Goal: Transaction & Acquisition: Purchase product/service

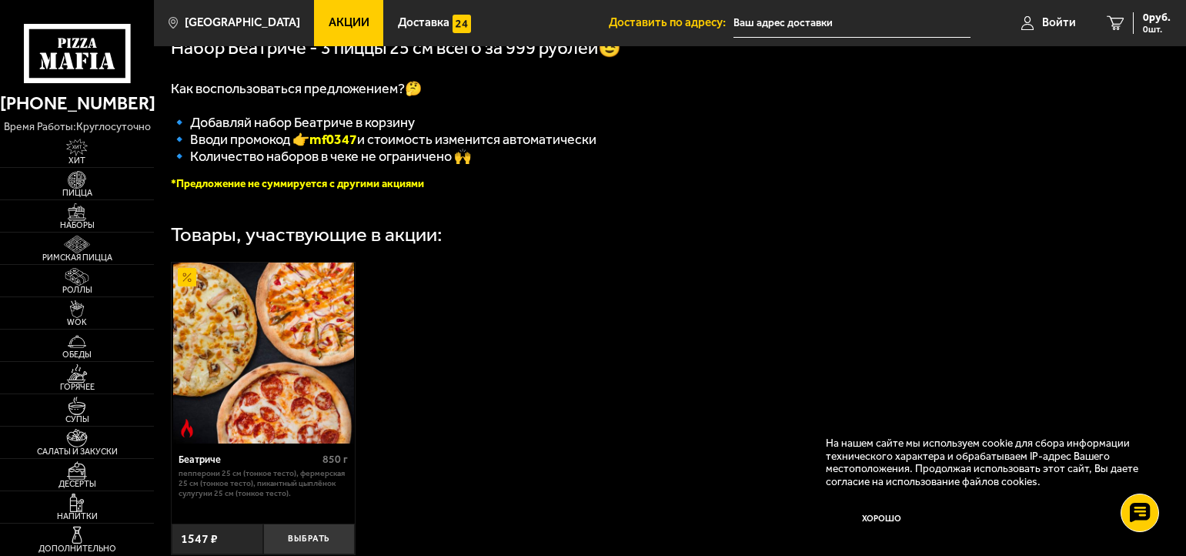
scroll to position [296, 0]
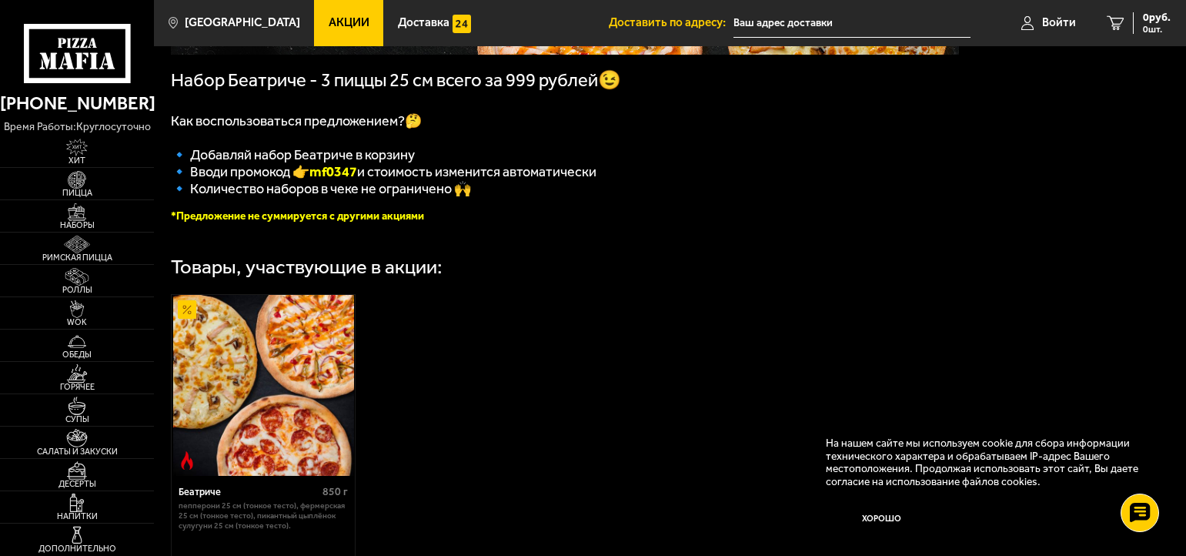
drag, startPoint x: 373, startPoint y: 176, endPoint x: 311, endPoint y: 168, distance: 62.9
click at [311, 168] on span "🔹 Вводи промокод 👉 mf0347 и стоимость изменится автоматически" at bounding box center [384, 171] width 426 height 17
copy span "🔹 Вводи промокод 👉 mf0347"
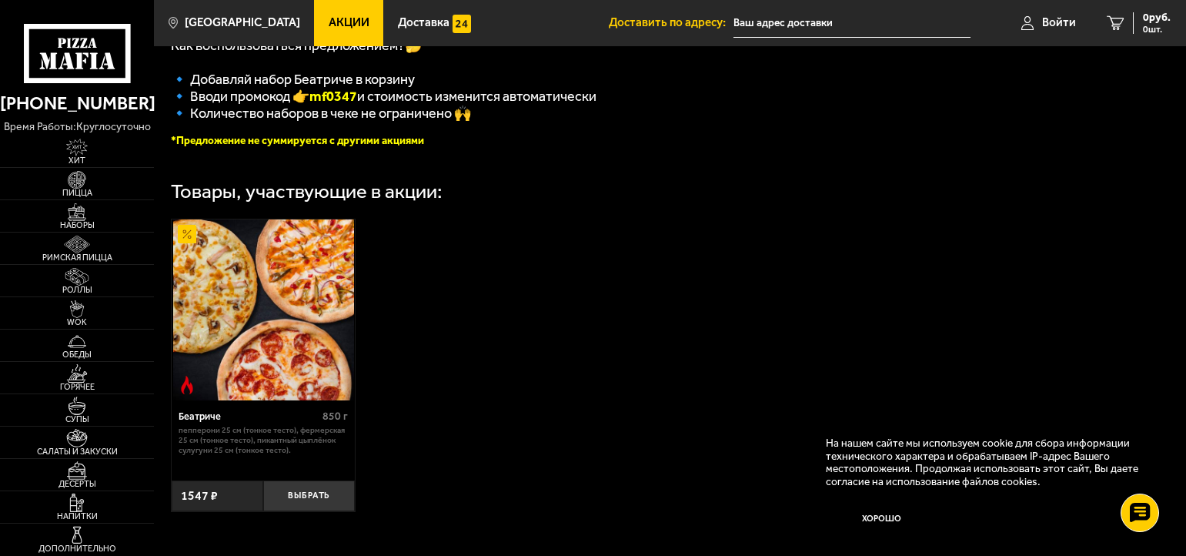
scroll to position [481, 0]
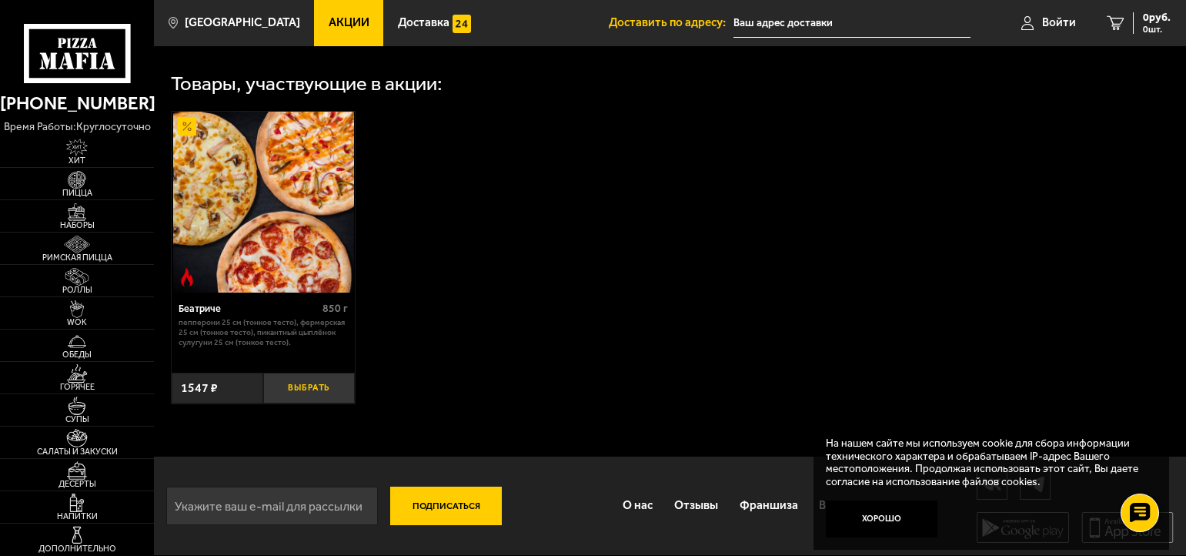
click at [340, 384] on button "Выбрать" at bounding box center [309, 387] width 92 height 30
click at [1093, 28] on icon "1" at bounding box center [1096, 23] width 17 height 14
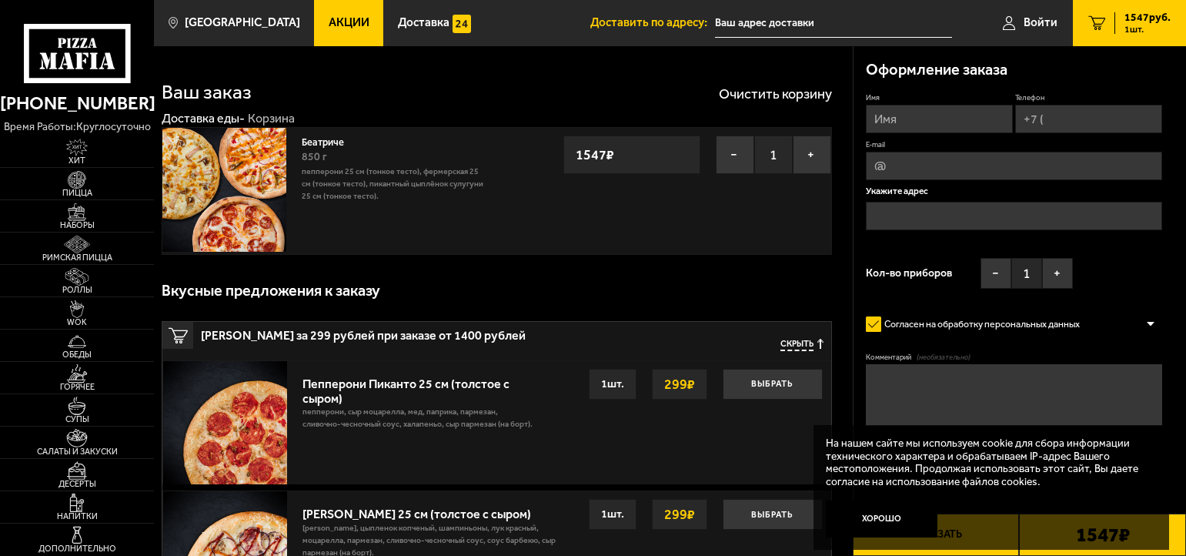
click at [817, 24] on input "text" at bounding box center [833, 23] width 237 height 28
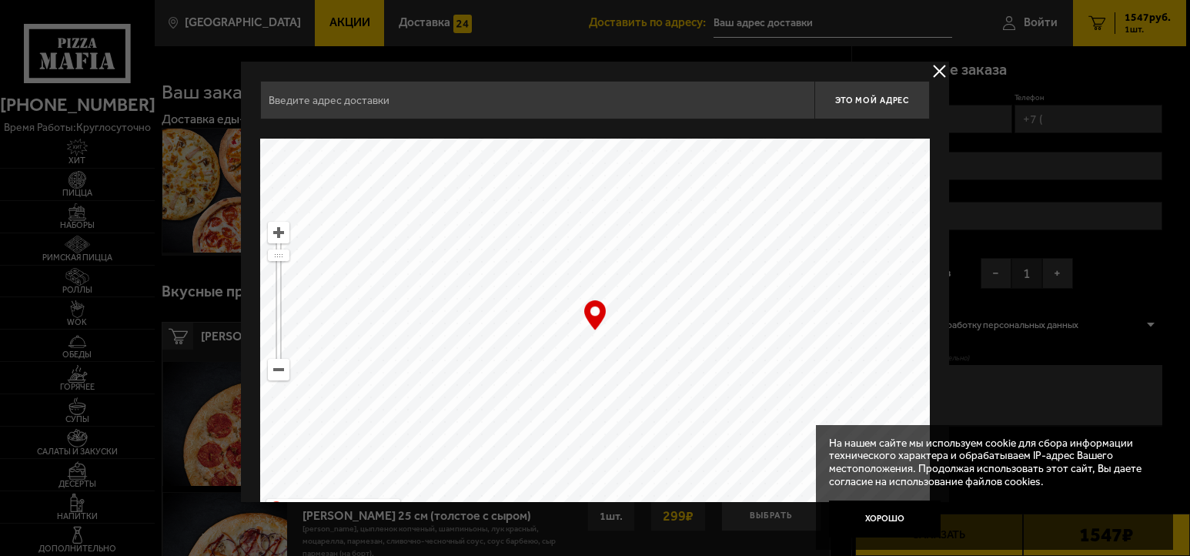
click at [400, 98] on input "text" at bounding box center [537, 100] width 554 height 38
type input "r"
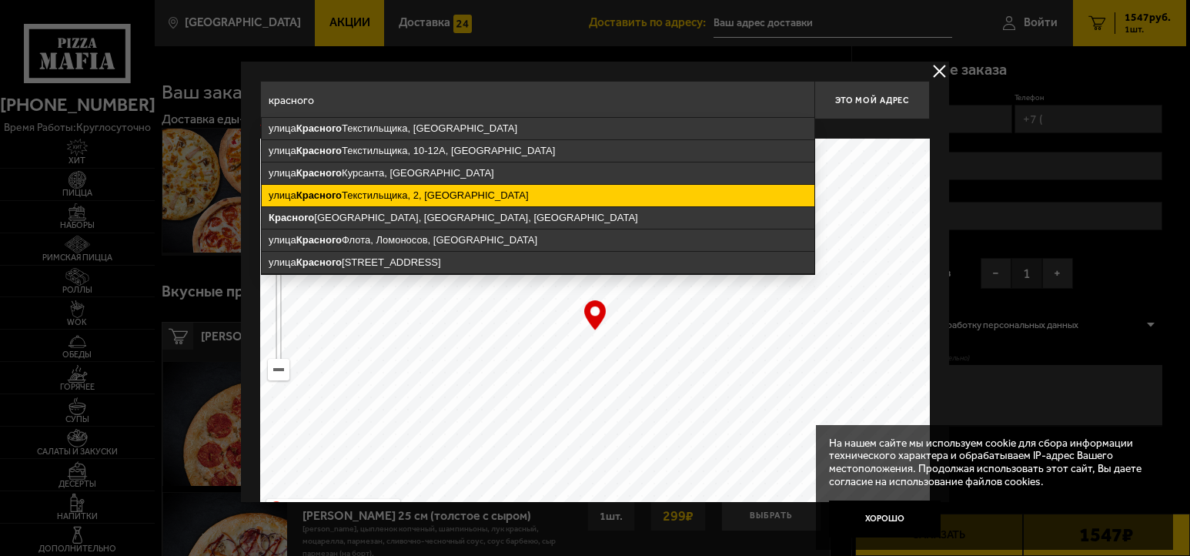
click at [497, 198] on ymaps "[STREET_ADDRESS]" at bounding box center [538, 196] width 553 height 22
type input "[STREET_ADDRESS]"
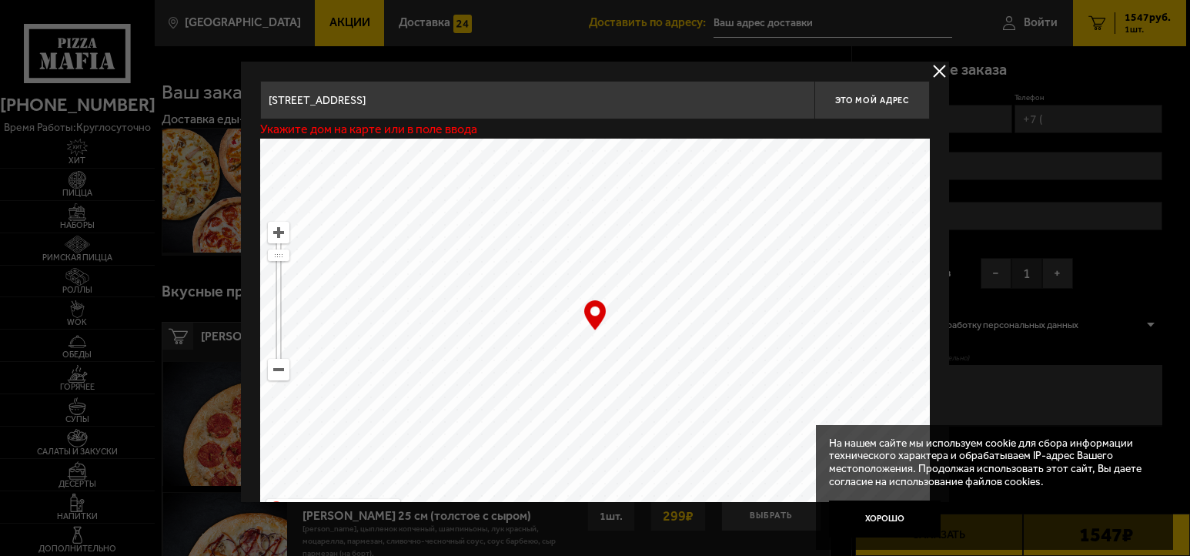
type input "[STREET_ADDRESS]"
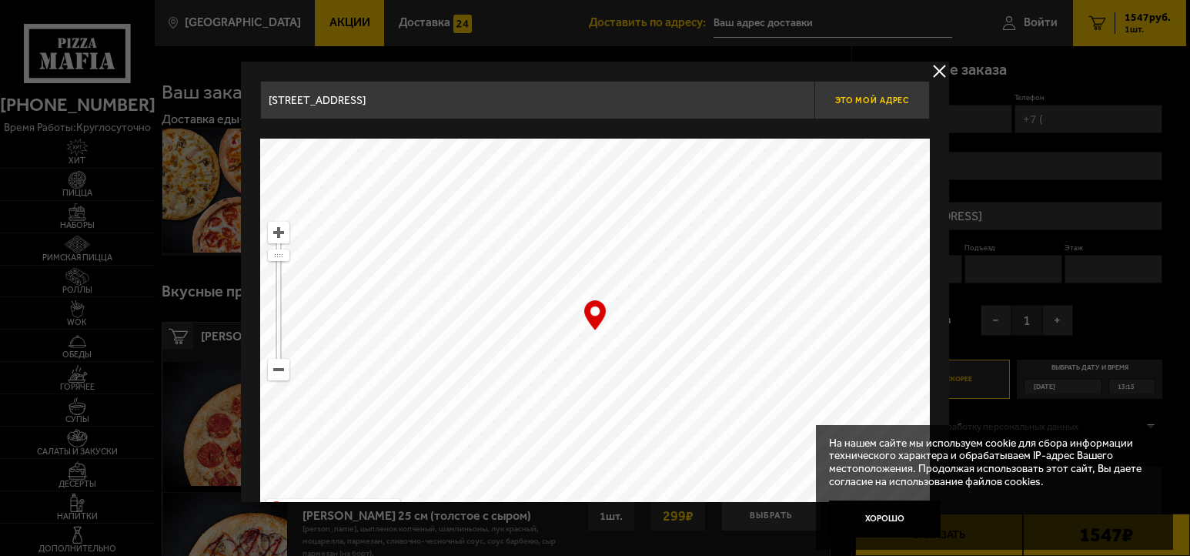
click at [864, 98] on span "Это мой адрес" at bounding box center [872, 100] width 74 height 10
type input "[STREET_ADDRESS]"
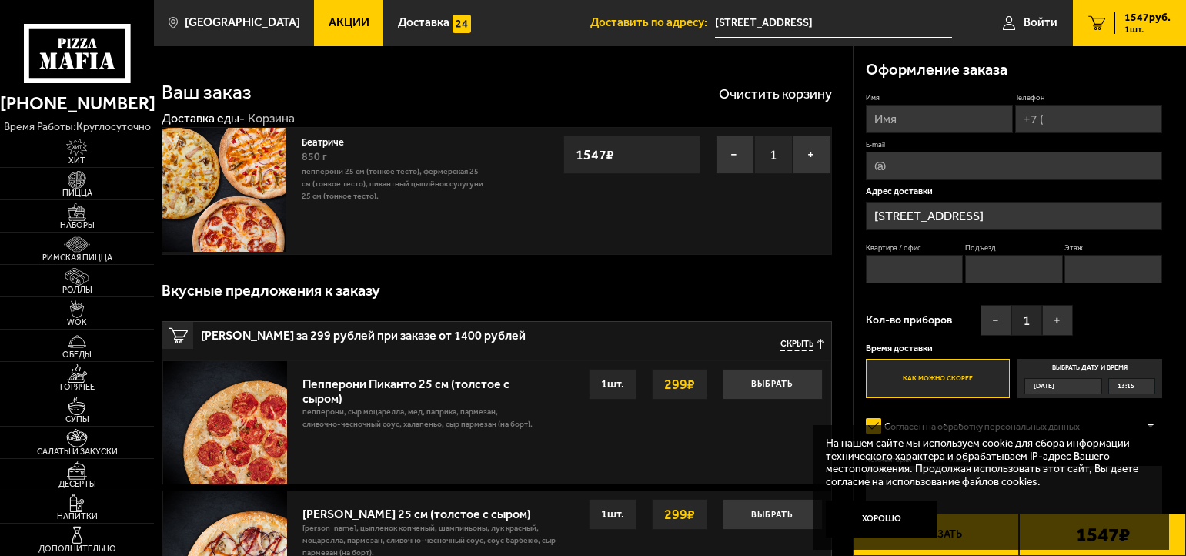
click at [1084, 390] on div "[DATE]" at bounding box center [1057, 386] width 65 height 14
click at [0, 0] on input "Выбрать дату и время [DATE] 13:15" at bounding box center [0, 0] width 0 height 0
click at [1090, 389] on div "[DATE]" at bounding box center [1057, 386] width 65 height 14
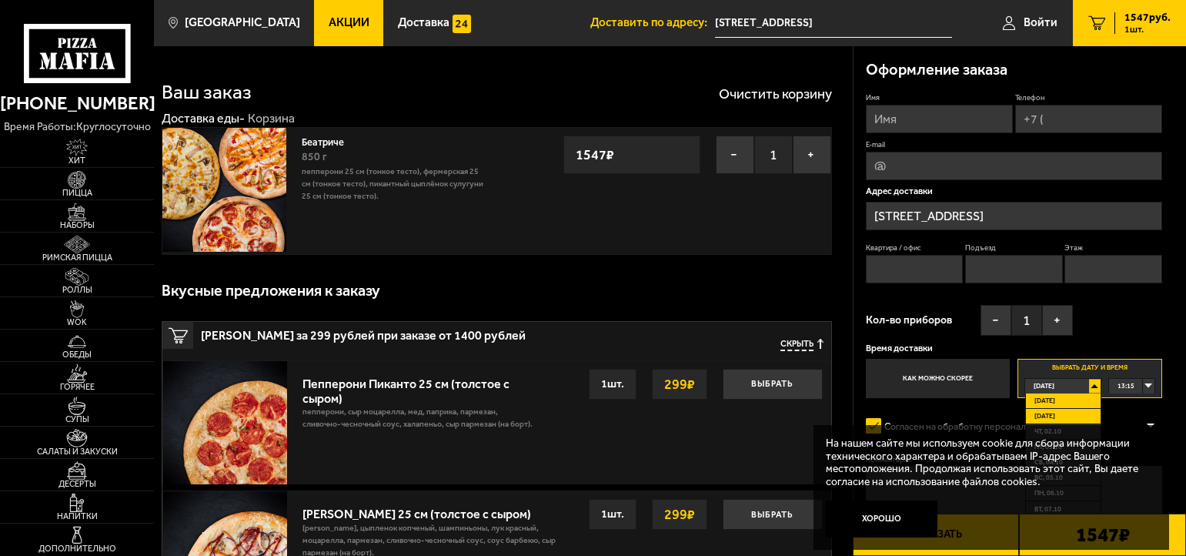
click at [1060, 411] on li "[DATE]" at bounding box center [1063, 416] width 75 height 15
click at [1149, 392] on div "00:00" at bounding box center [1131, 386] width 45 height 14
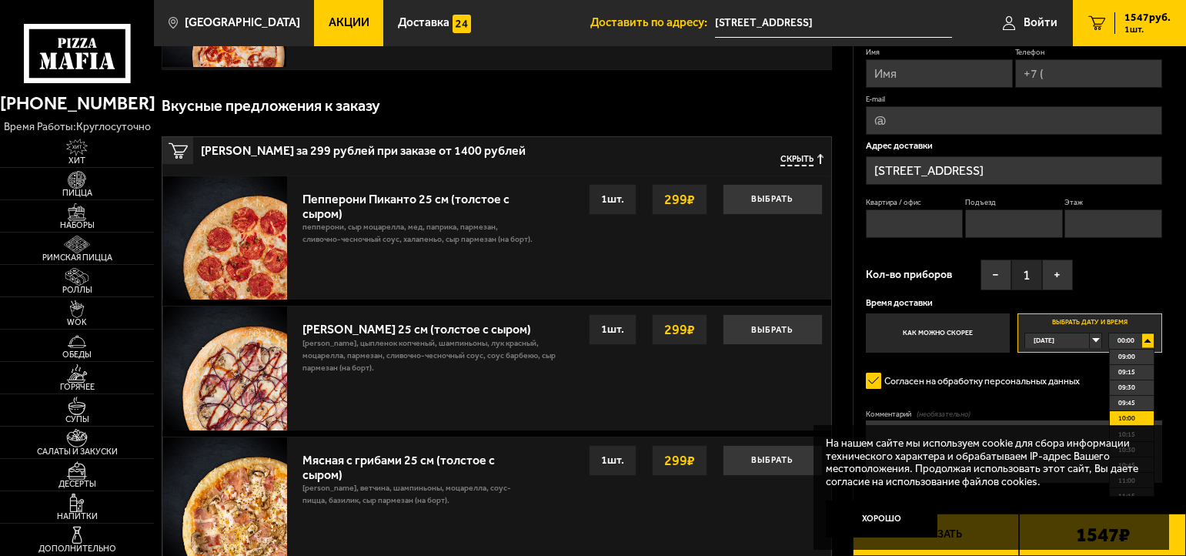
scroll to position [646, 0]
click at [1141, 390] on li "11:00" at bounding box center [1132, 387] width 44 height 15
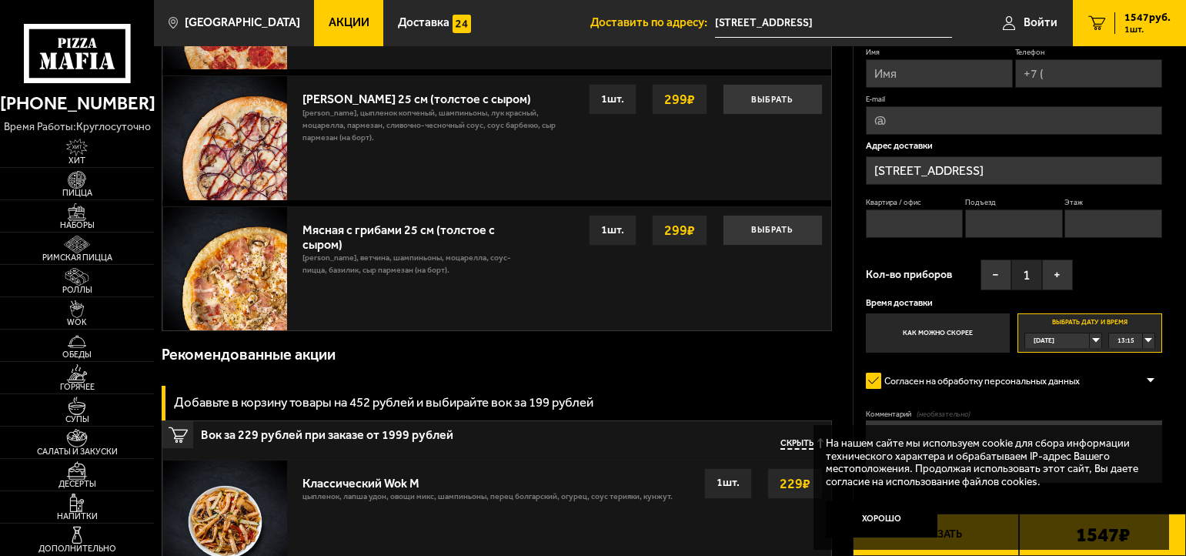
scroll to position [462, 0]
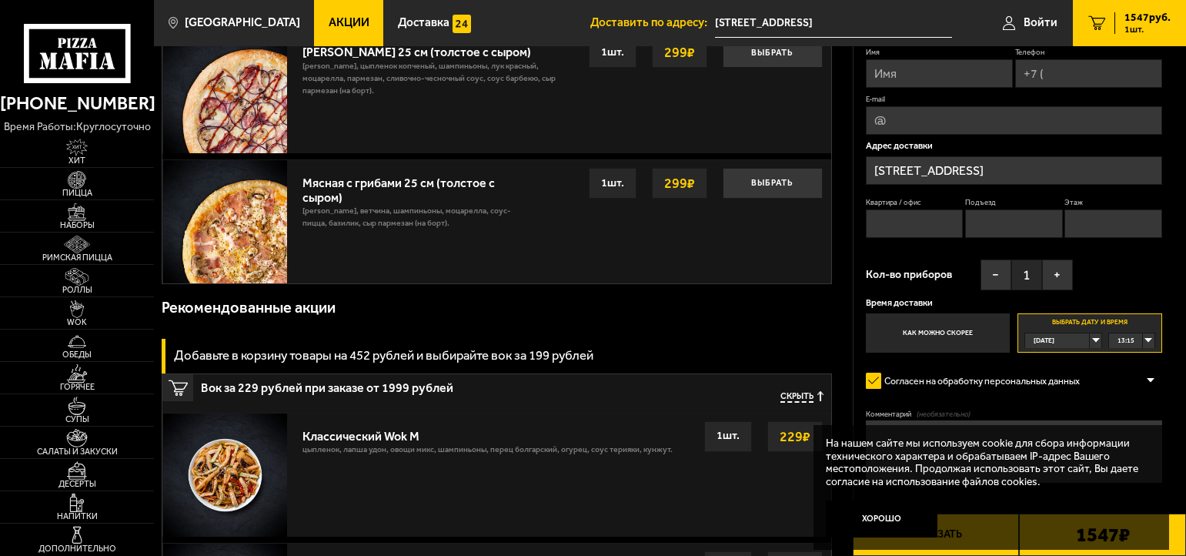
click at [1163, 262] on div "Оформление заказа Имя Телефон E-mail Адрес доставки улица Красного Текстильщика…" at bounding box center [1020, 278] width 333 height 555
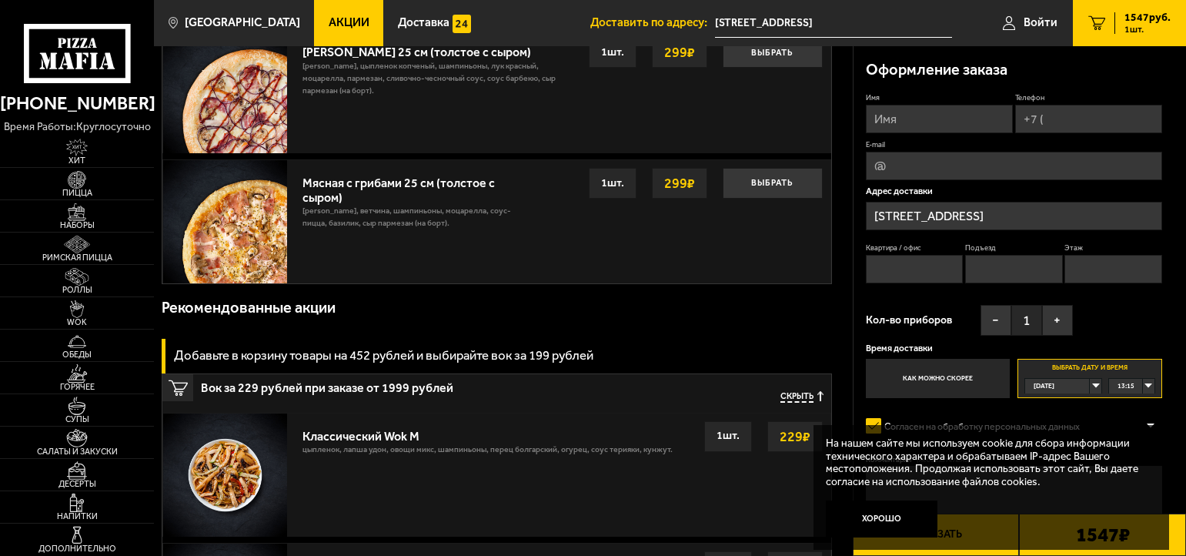
scroll to position [277, 0]
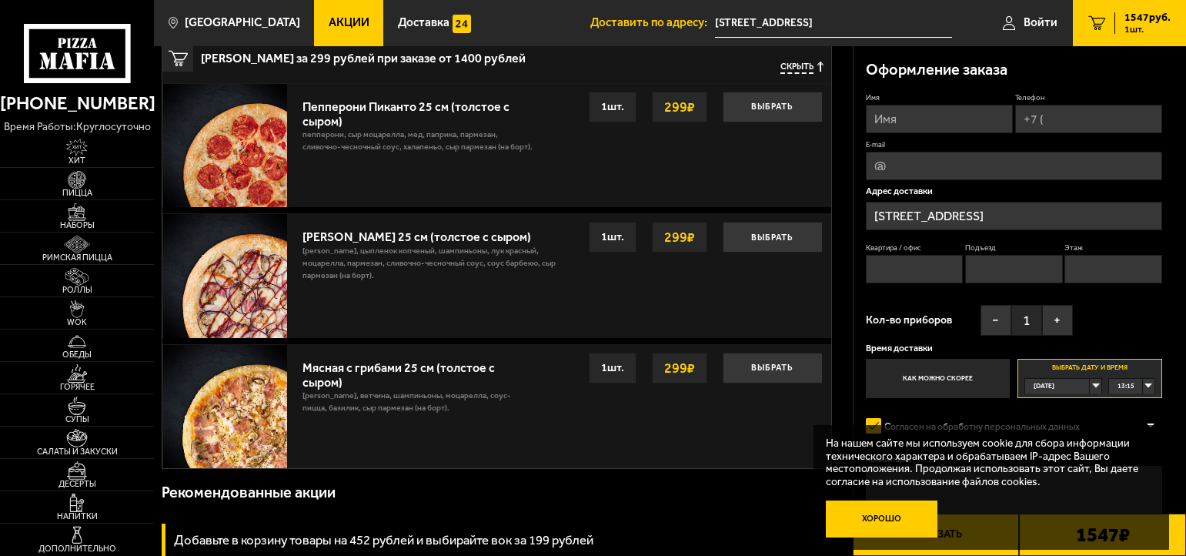
drag, startPoint x: 875, startPoint y: 530, endPoint x: 1030, endPoint y: 419, distance: 190.7
click at [875, 528] on button "Хорошо" at bounding box center [881, 518] width 111 height 37
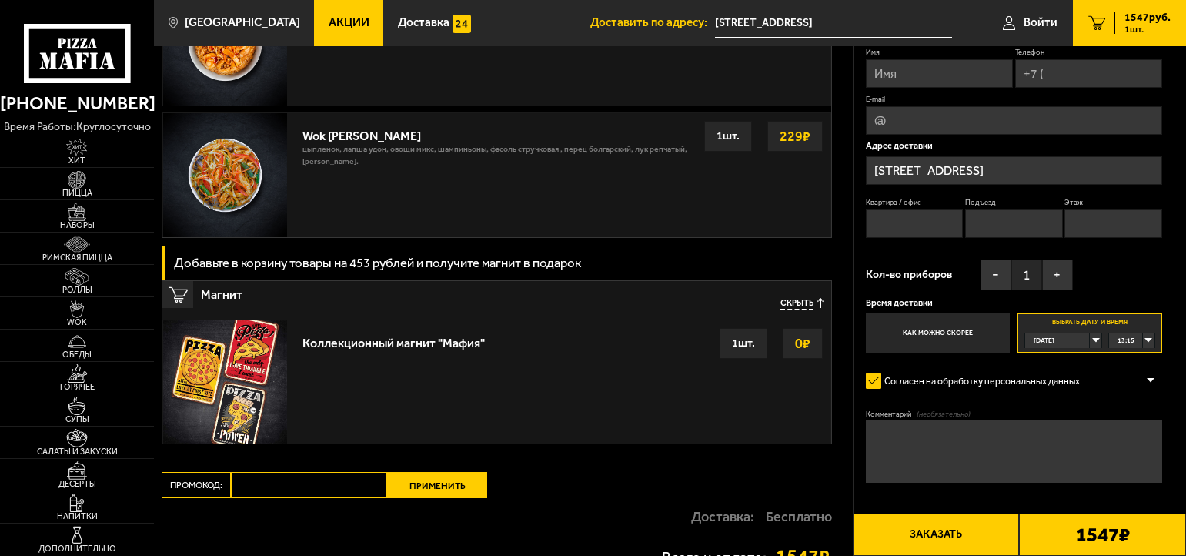
scroll to position [1595, 0]
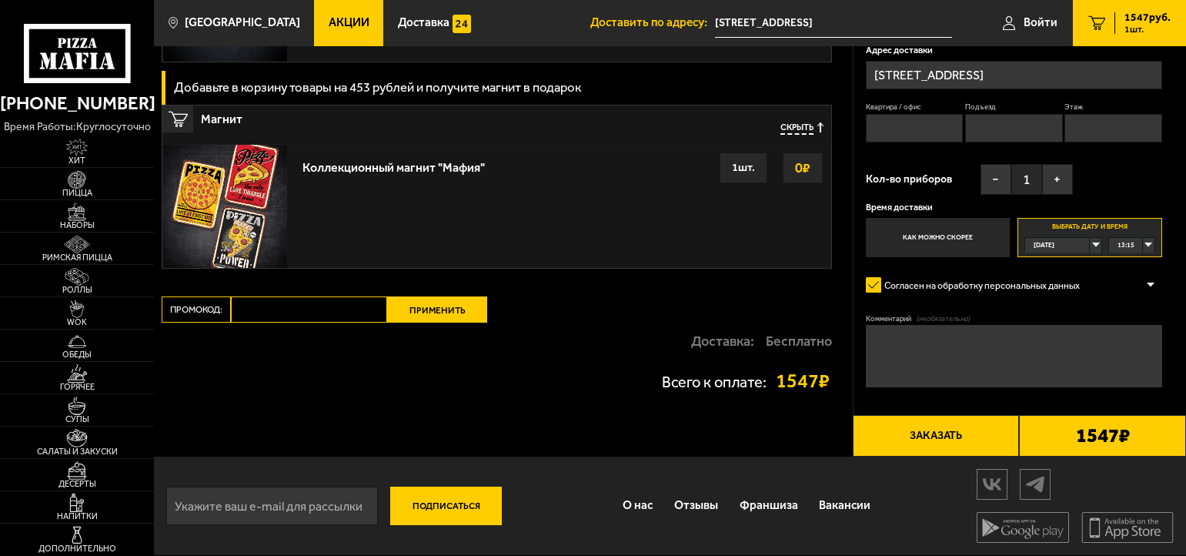
click at [310, 312] on input "Промокод:" at bounding box center [309, 309] width 156 height 26
paste input "mf0347"
type input "mf0347"
click at [466, 310] on button "Применить" at bounding box center [437, 309] width 100 height 26
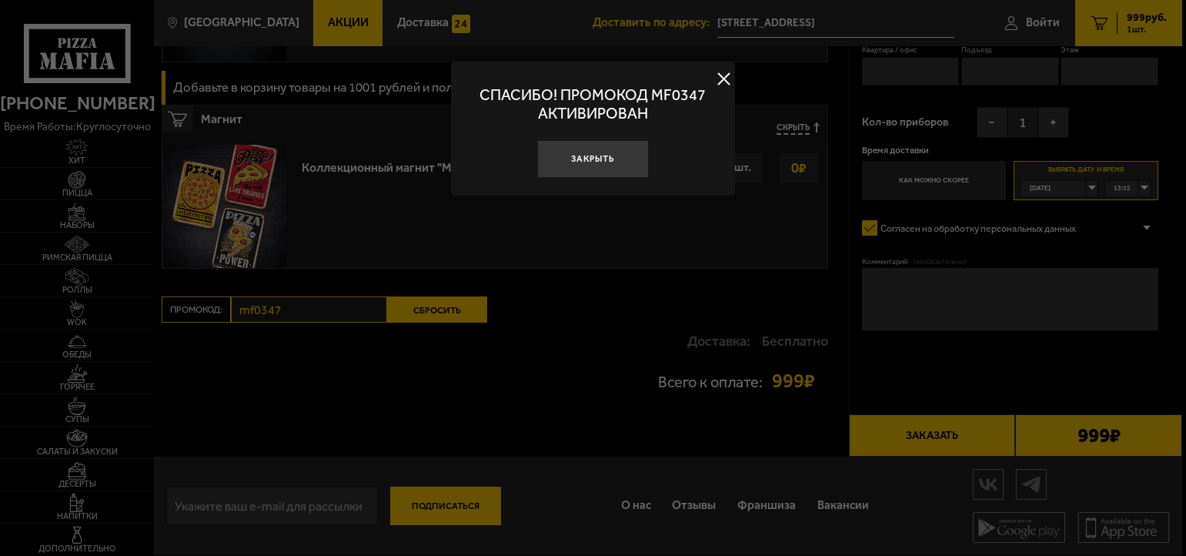
scroll to position [1220, 0]
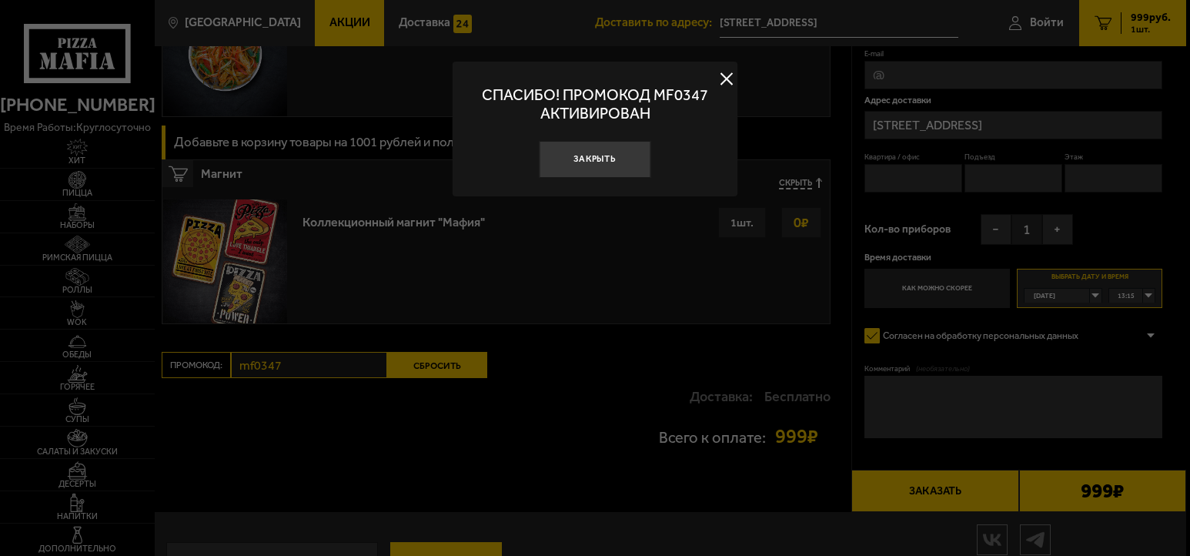
drag, startPoint x: 611, startPoint y: 165, endPoint x: 606, endPoint y: 171, distance: 8.2
click at [608, 167] on button "Закрыть" at bounding box center [596, 159] width 112 height 37
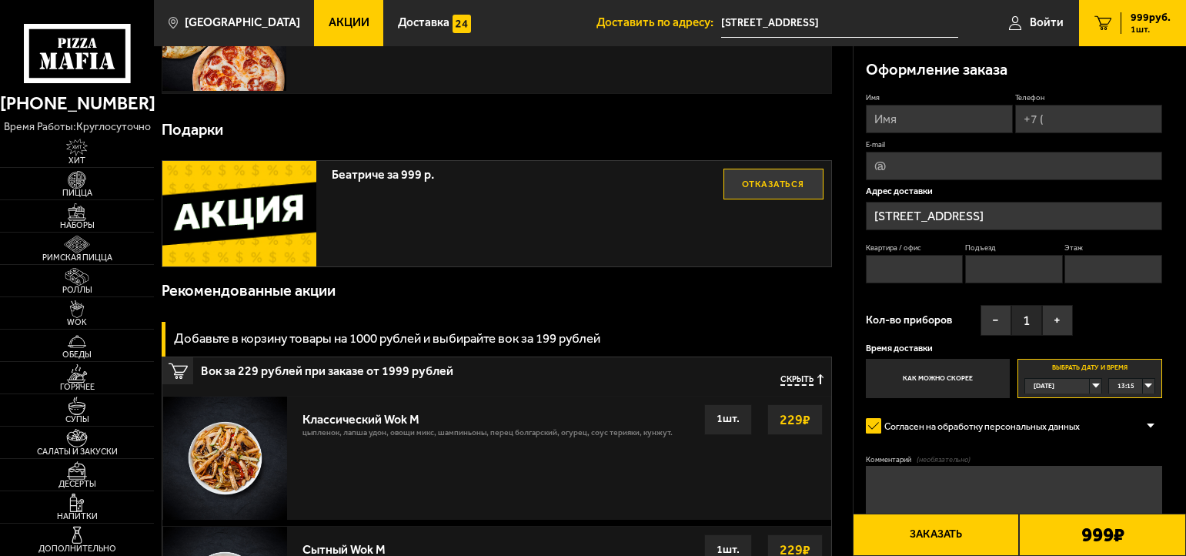
scroll to position [19, 0]
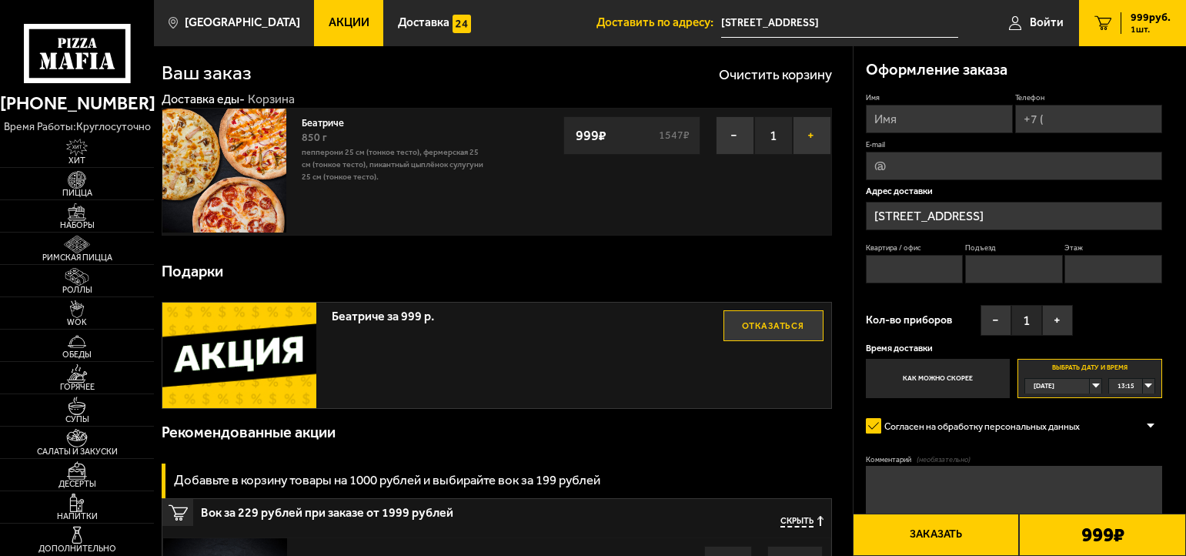
click at [807, 144] on button "+" at bounding box center [812, 135] width 38 height 38
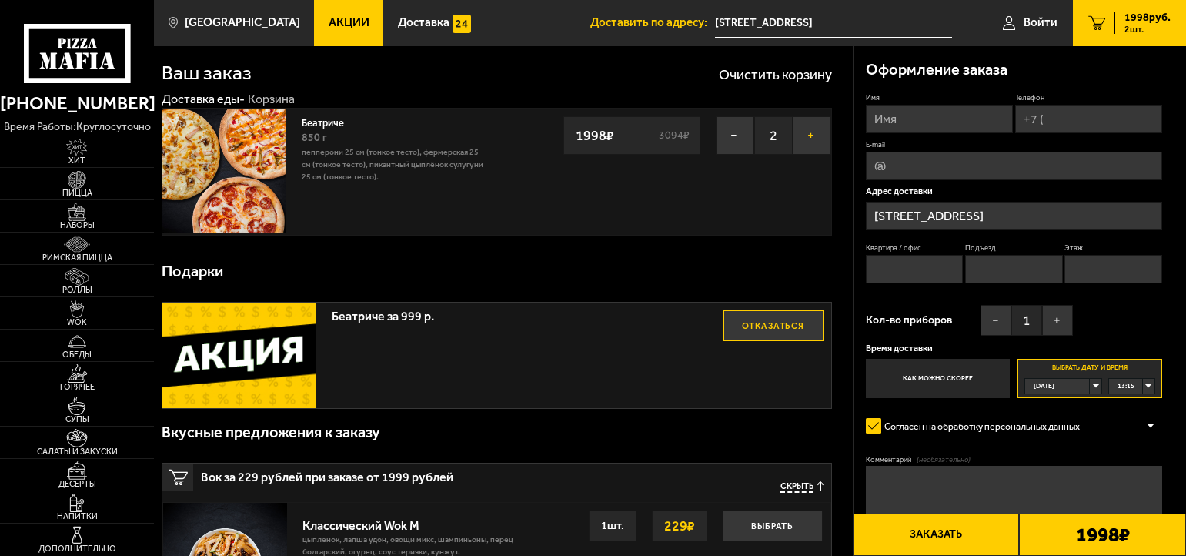
click at [803, 148] on button "+" at bounding box center [812, 135] width 38 height 38
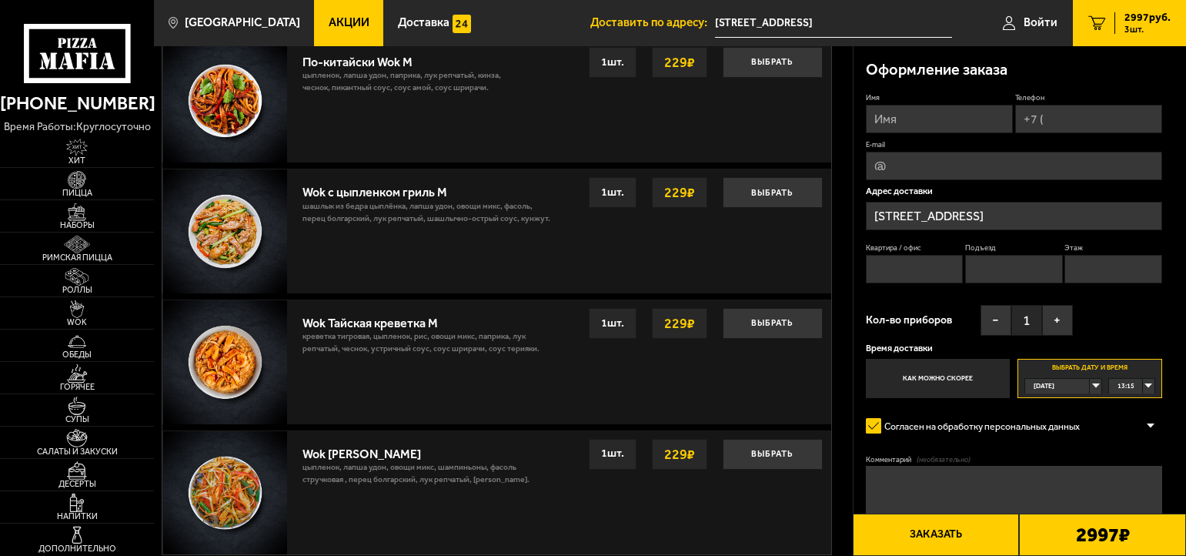
scroll to position [613, 0]
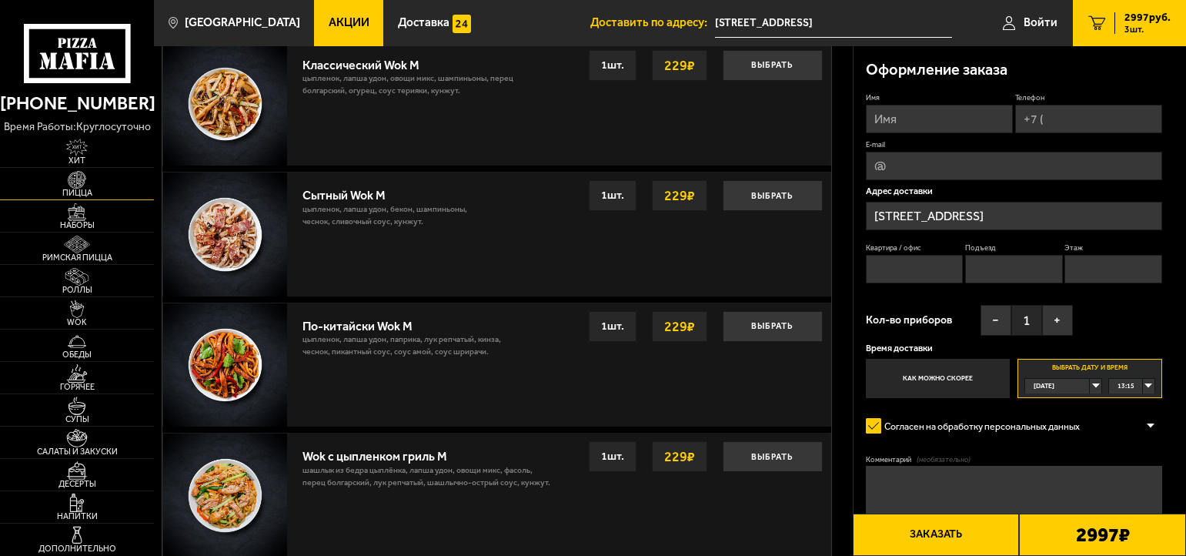
click at [89, 182] on img at bounding box center [77, 180] width 48 height 18
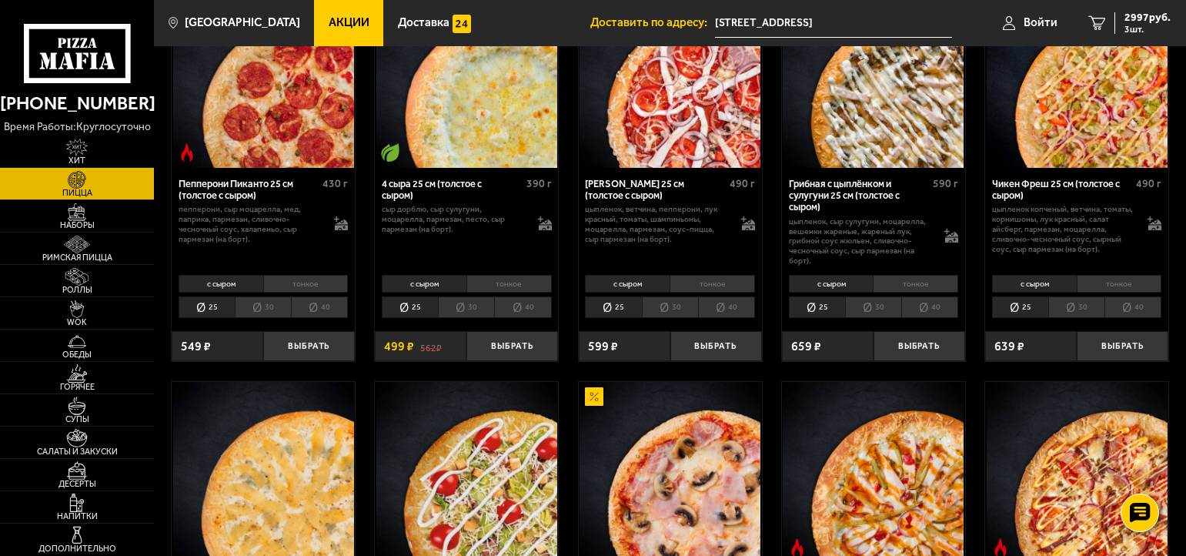
scroll to position [924, 0]
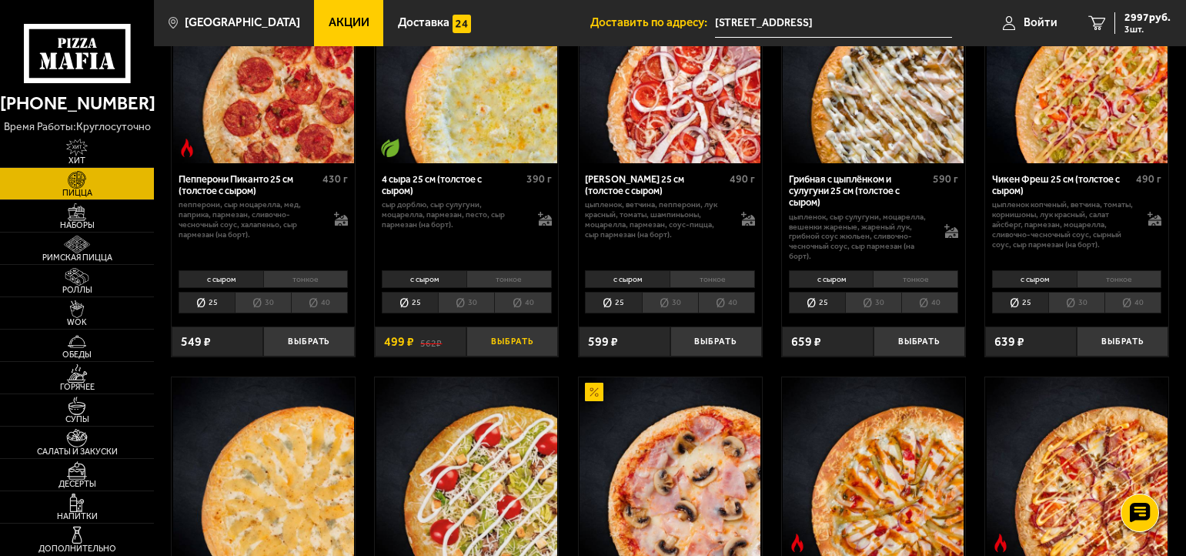
click at [509, 356] on button "Выбрать" at bounding box center [512, 341] width 92 height 30
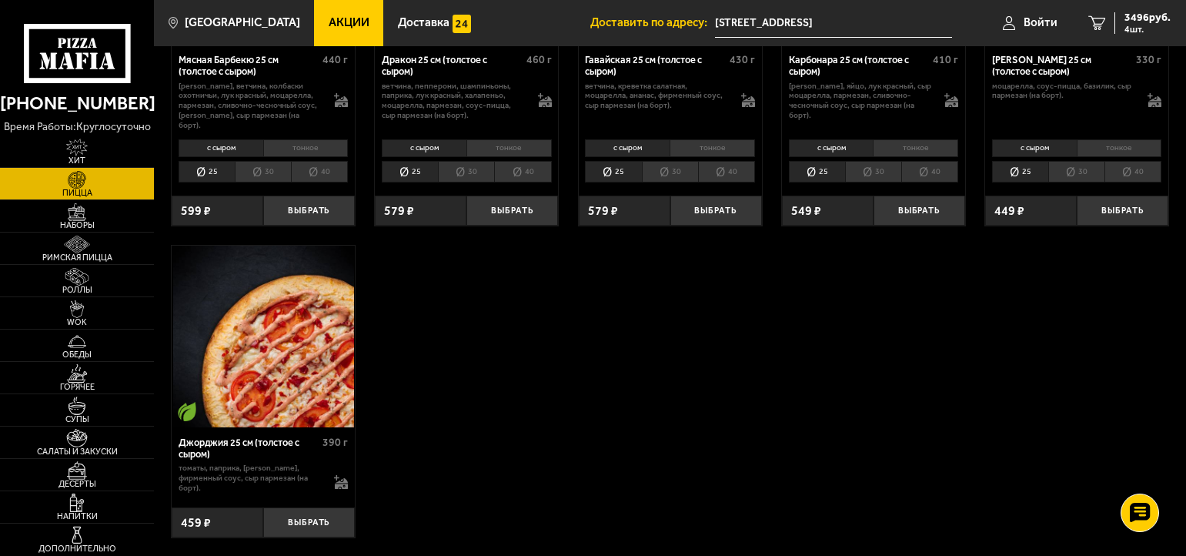
scroll to position [2771, 0]
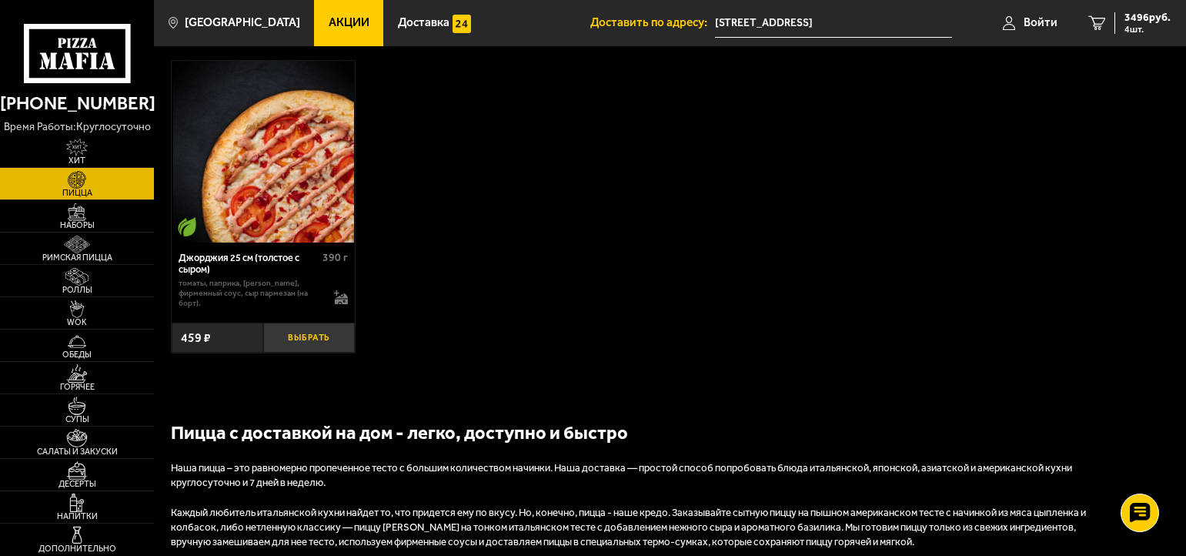
click at [317, 352] on button "Выбрать" at bounding box center [309, 337] width 92 height 30
click at [1091, 22] on icon "5" at bounding box center [1096, 23] width 17 height 14
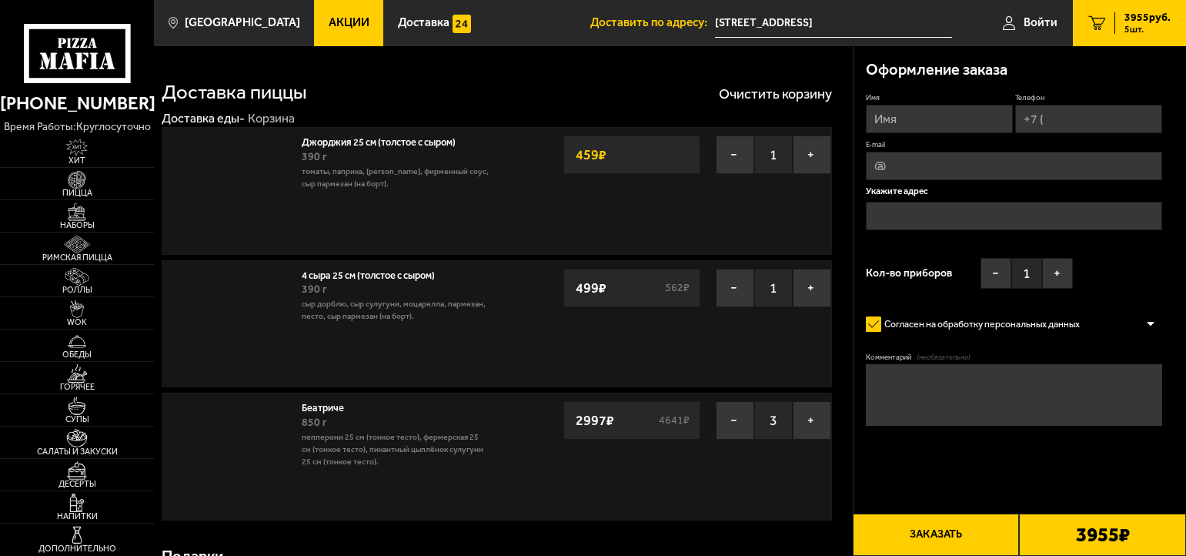
type input "[STREET_ADDRESS]"
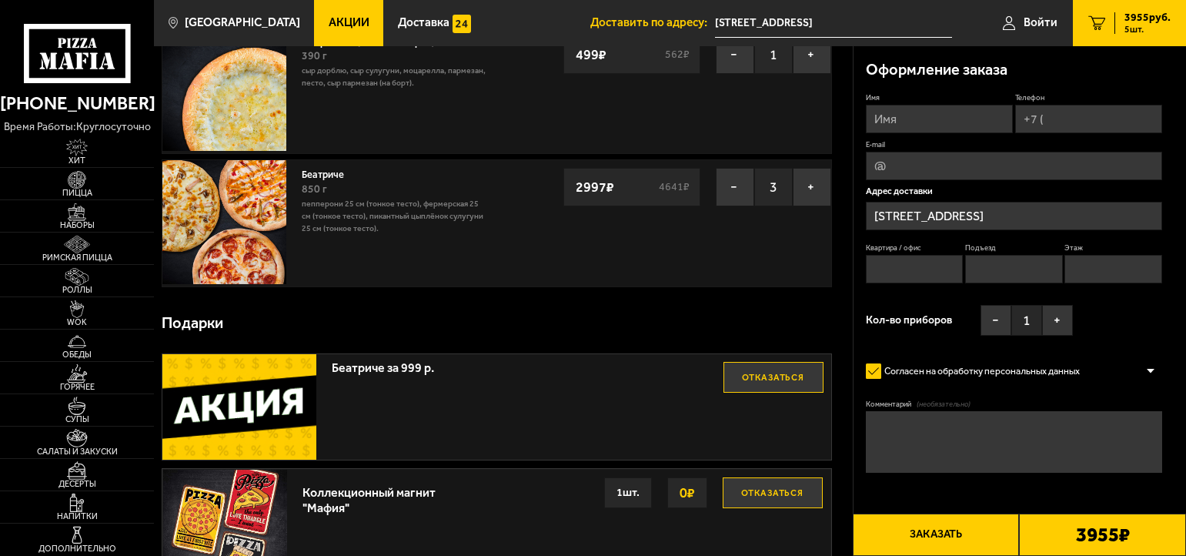
scroll to position [277, 0]
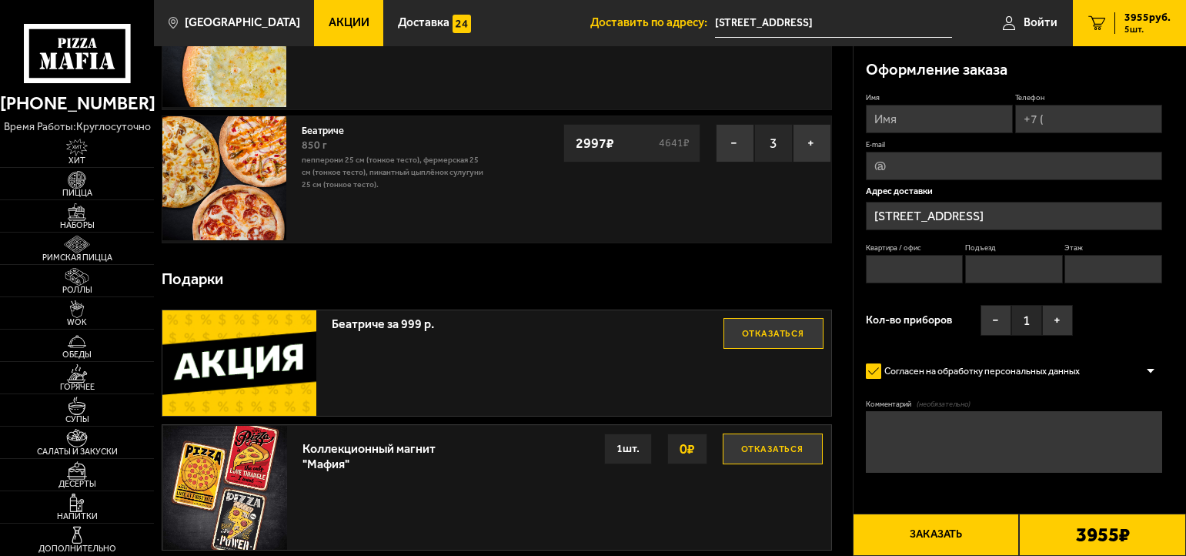
click at [955, 128] on input "Имя" at bounding box center [939, 119] width 147 height 28
type input "д"
type input "[PERSON_NAME]"
click at [1136, 126] on input "Телефон" at bounding box center [1088, 119] width 147 height 28
type input "[PHONE_NUMBER]"
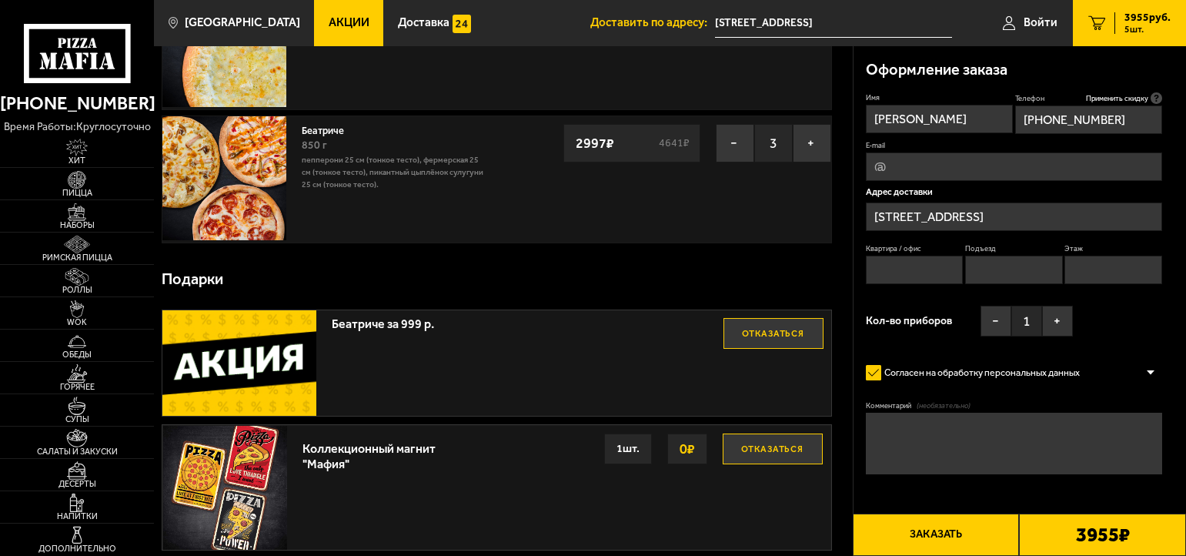
click at [973, 163] on input "E-mail" at bounding box center [1014, 166] width 296 height 28
type input "в"
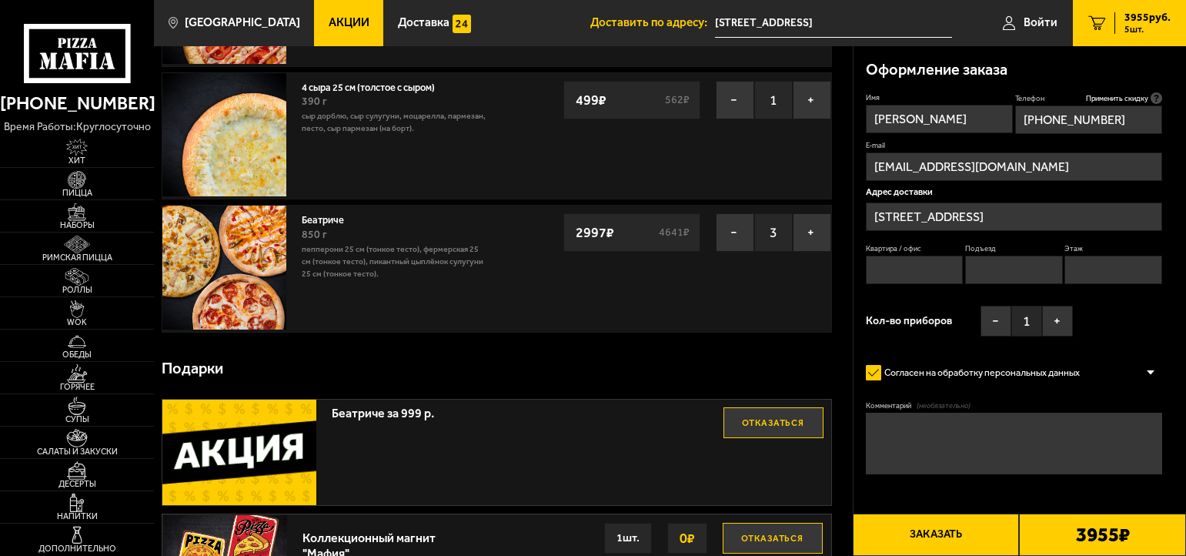
scroll to position [0, 0]
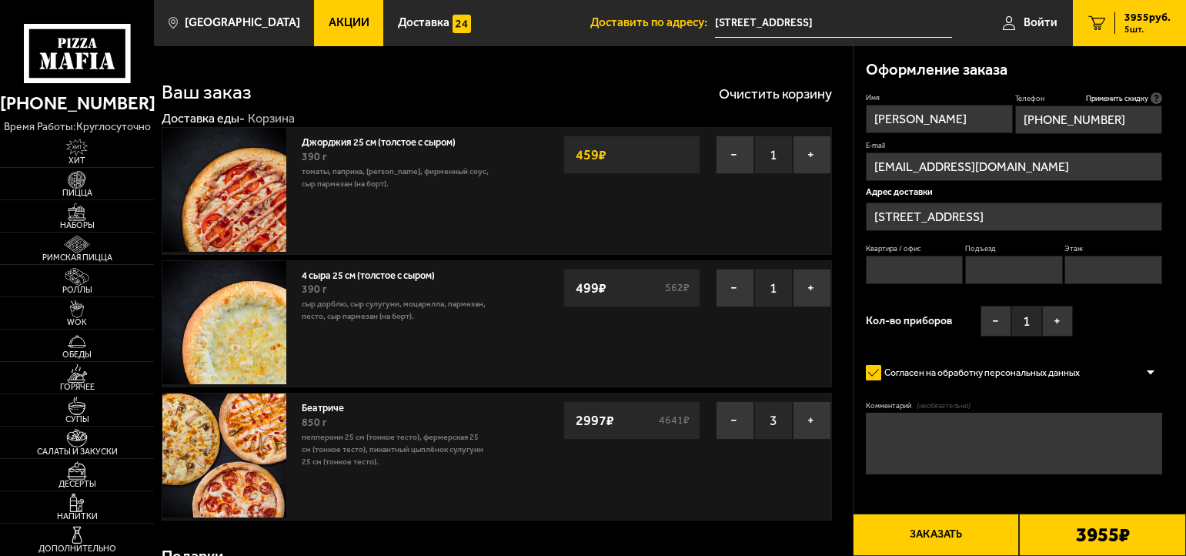
type input "[EMAIL_ADDRESS][DOMAIN_NAME]"
click at [1133, 64] on div "Оформление заказа" at bounding box center [1014, 69] width 296 height 46
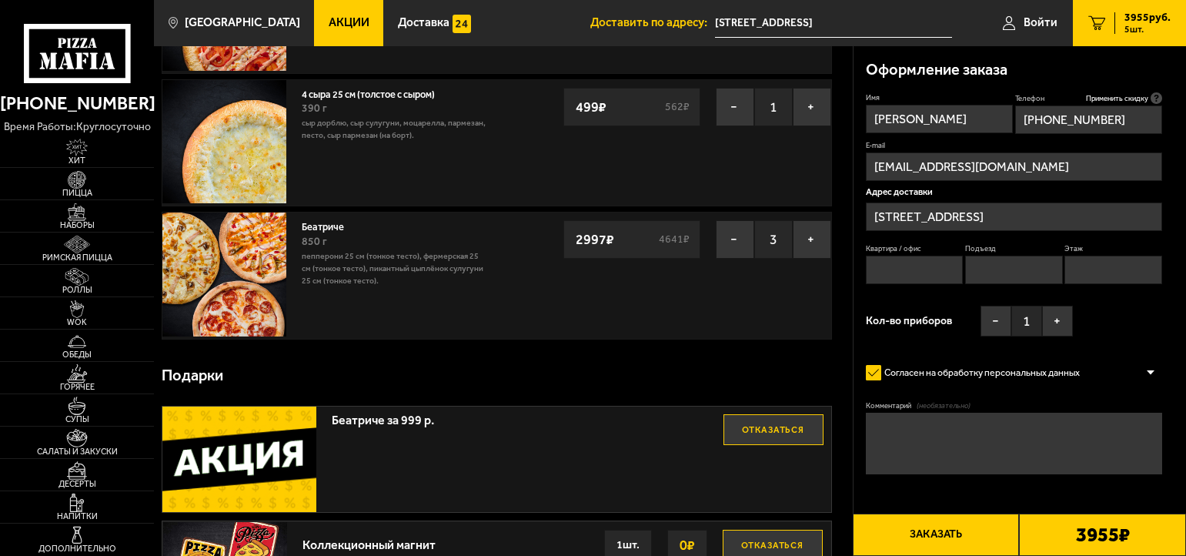
scroll to position [185, 0]
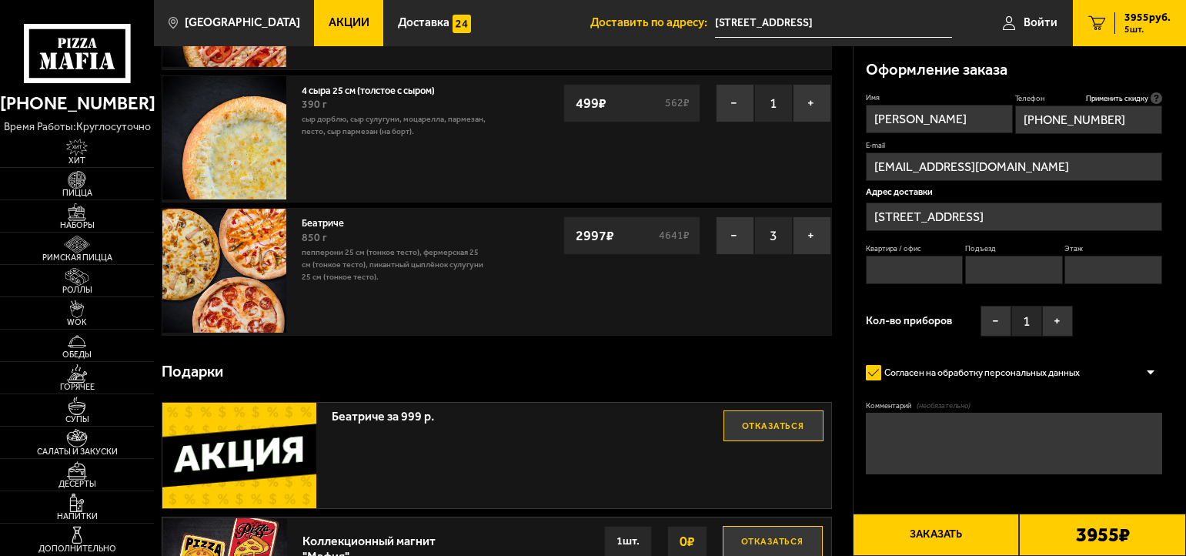
click at [1161, 496] on form "Имя [PERSON_NAME] Телефон Применить скидку Вы будете зарегистрированы автоматич…" at bounding box center [1014, 319] width 296 height 455
click at [1152, 366] on div "Согласен на обработку персональных данных" at bounding box center [1014, 372] width 296 height 25
click at [1154, 372] on div at bounding box center [1150, 372] width 23 height 12
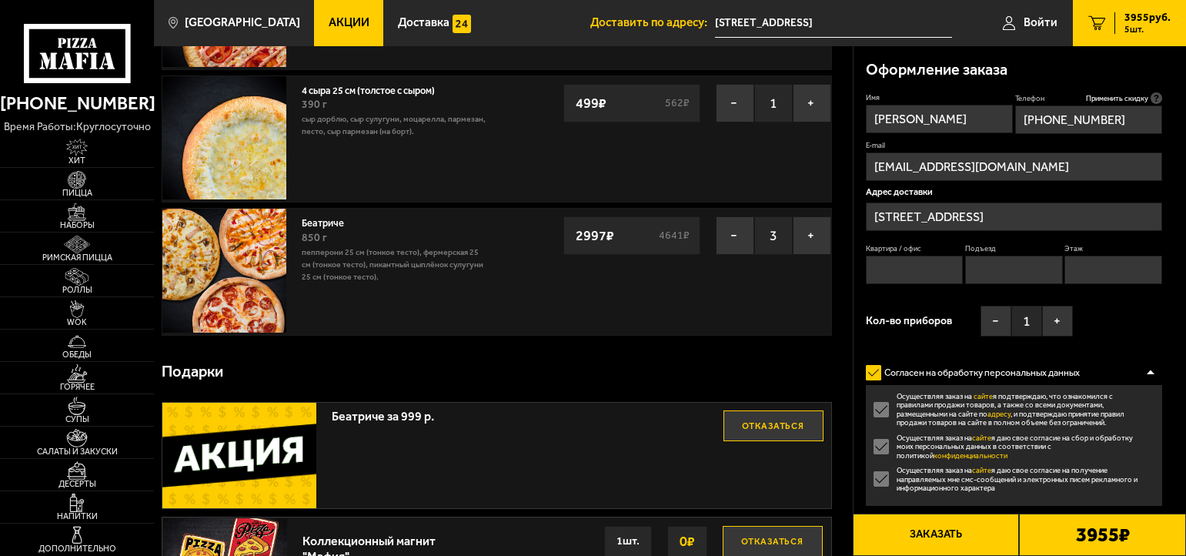
click at [1154, 372] on div at bounding box center [1150, 372] width 23 height 12
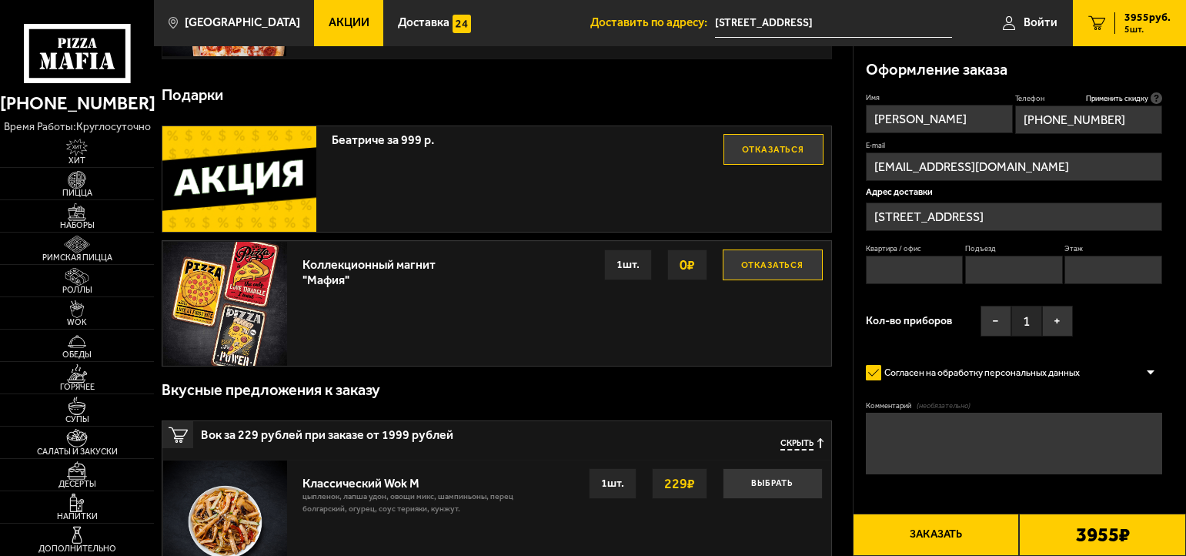
scroll to position [462, 0]
click at [1080, 493] on form "Имя [PERSON_NAME] Телефон Применить скидку Вы будете зарегистрированы автоматич…" at bounding box center [1014, 319] width 296 height 455
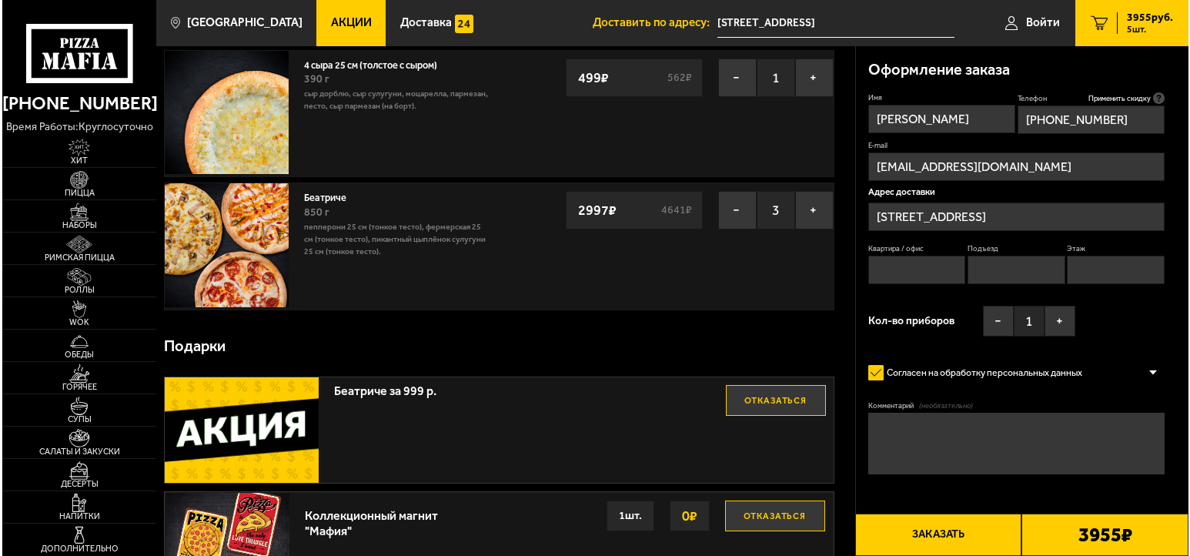
scroll to position [0, 0]
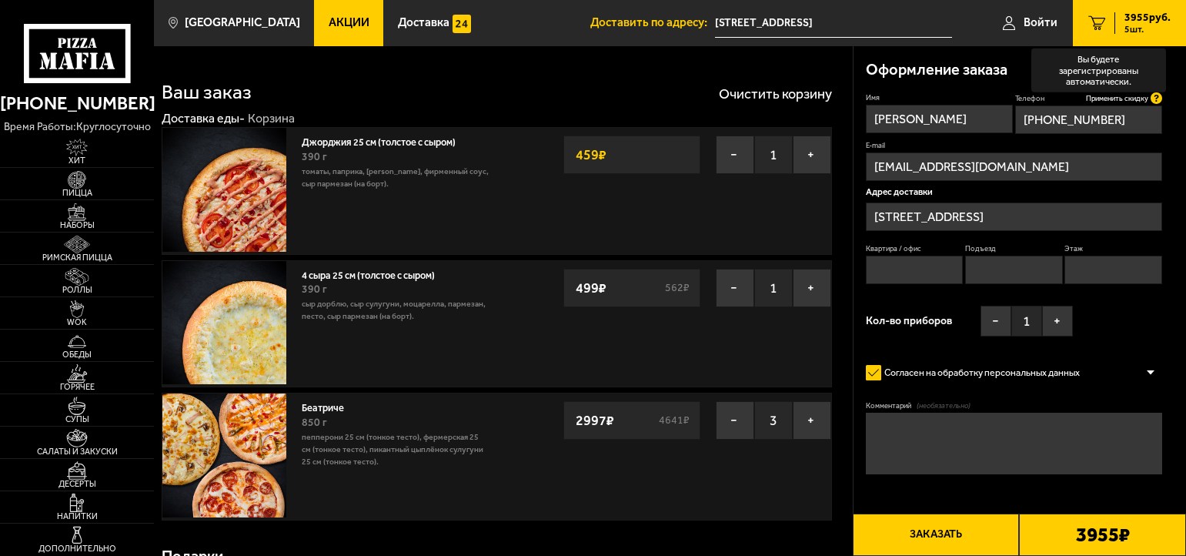
click at [1161, 98] on icon at bounding box center [1157, 98] width 12 height 12
click at [1161, 105] on input "[PHONE_NUMBER]" at bounding box center [1088, 119] width 147 height 28
click at [1134, 99] on span "Применить скидку" at bounding box center [1117, 98] width 62 height 10
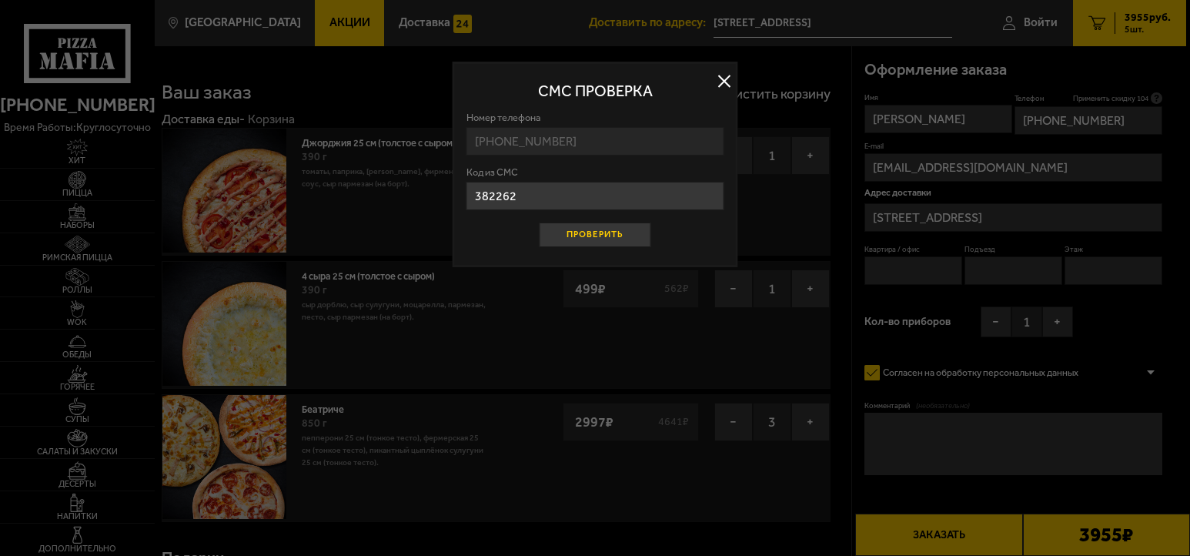
type input "382262"
click at [600, 238] on button "Проверить" at bounding box center [596, 234] width 112 height 25
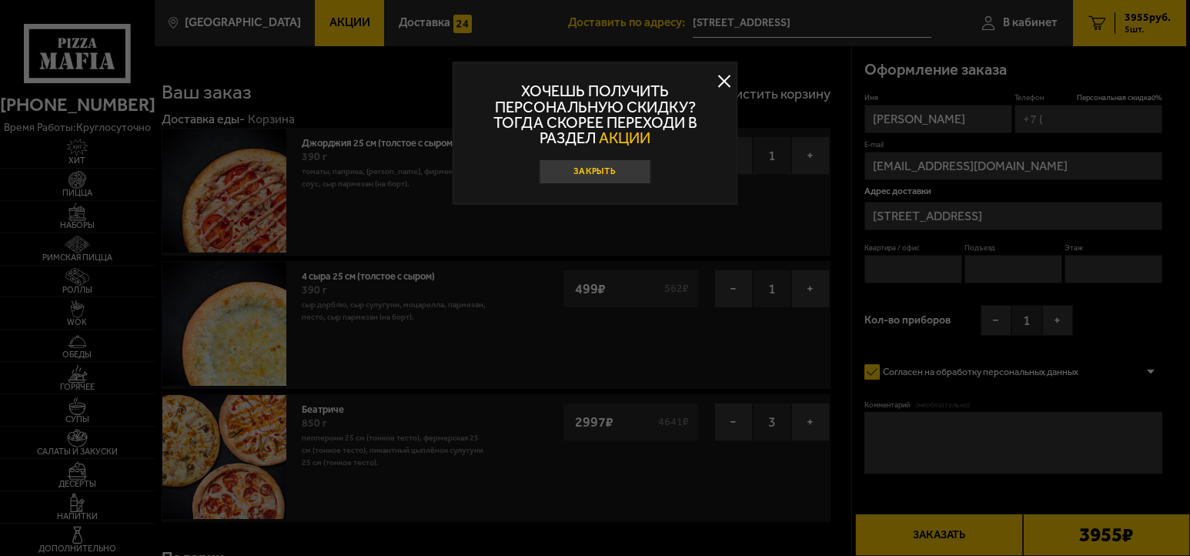
click at [579, 172] on button "Закрыть" at bounding box center [596, 171] width 112 height 25
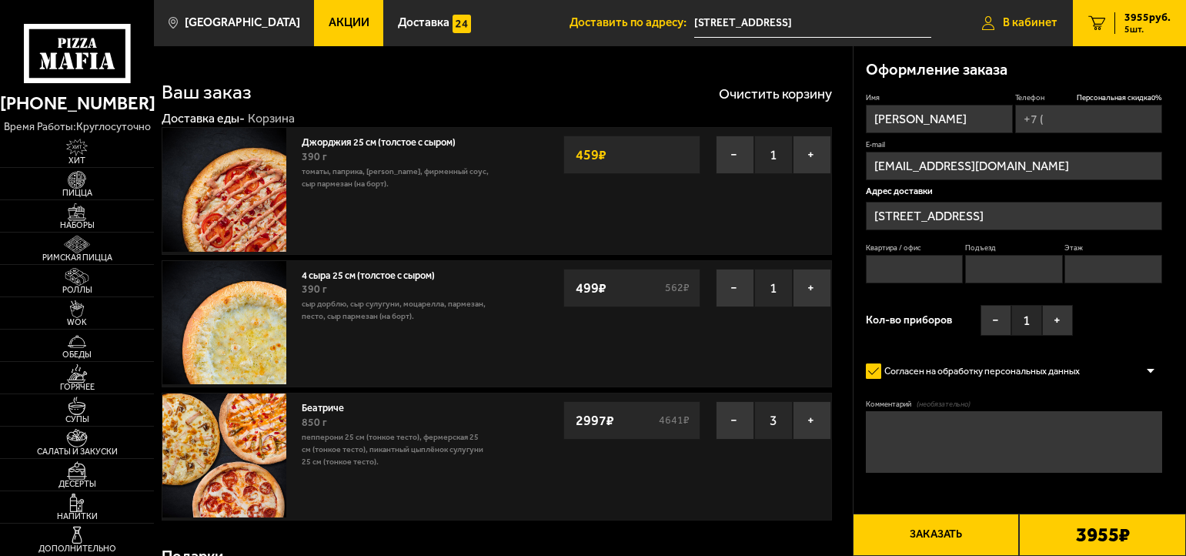
click at [1007, 28] on span "В кабинет" at bounding box center [1030, 23] width 55 height 12
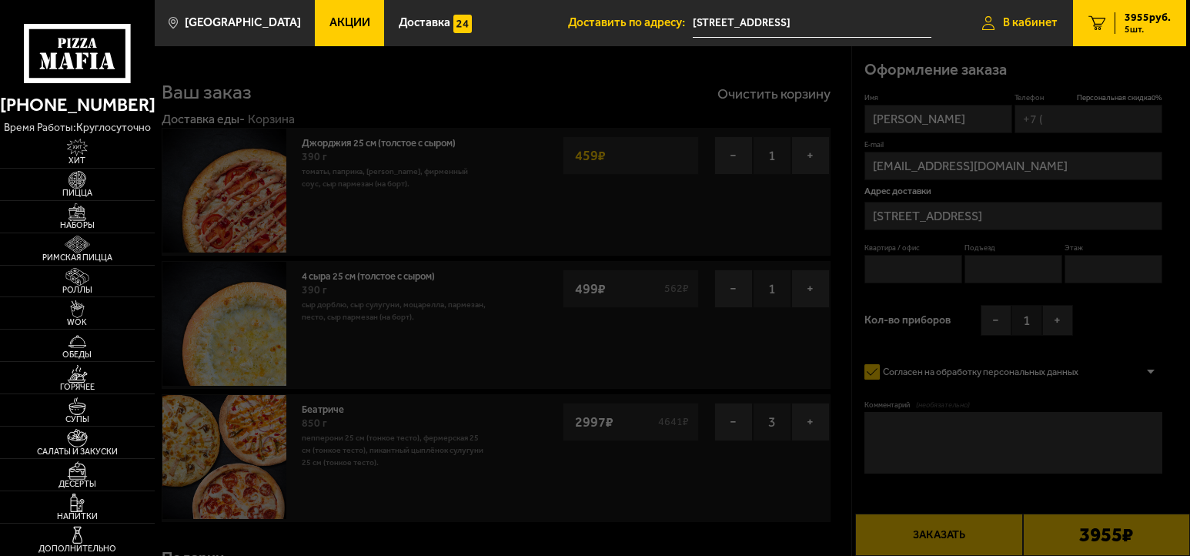
type input "[PHONE_NUMBER]"
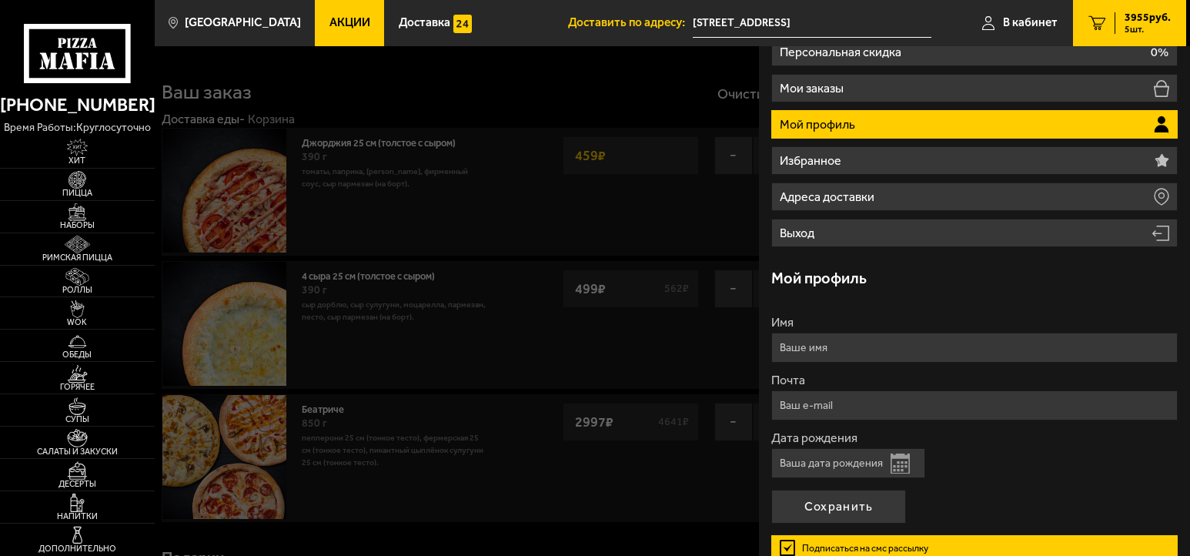
scroll to position [181, 0]
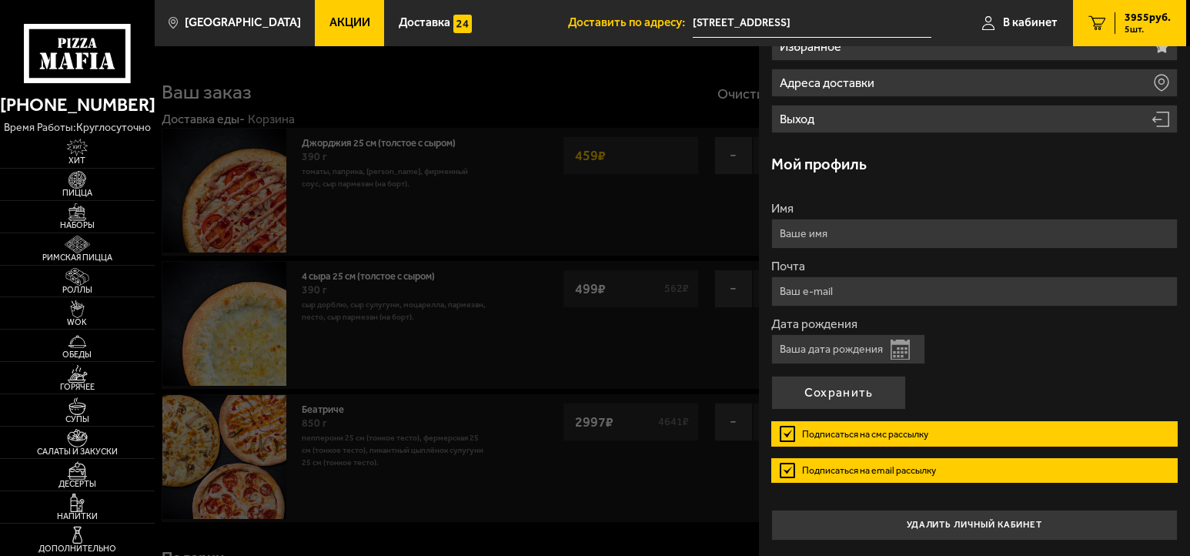
click at [896, 352] on button "Открыть календарь" at bounding box center [899, 349] width 19 height 20
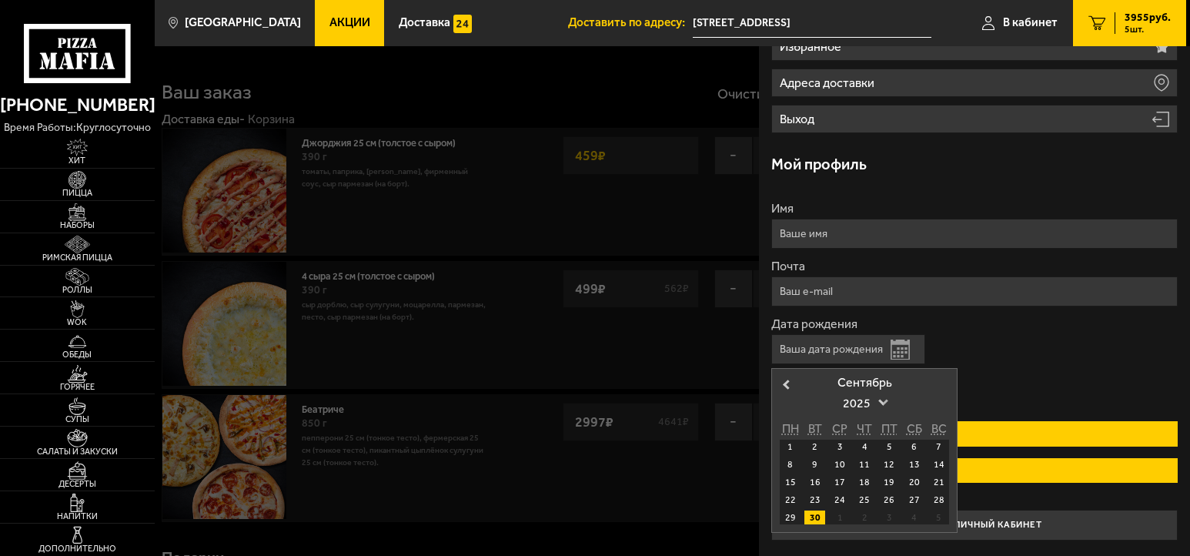
click at [848, 406] on span "2025" at bounding box center [864, 403] width 43 height 28
click at [863, 475] on div "1976" at bounding box center [864, 471] width 83 height 15
click at [943, 382] on span "Next Month" at bounding box center [943, 383] width 0 height 15
click at [882, 449] on div "1" at bounding box center [889, 446] width 21 height 14
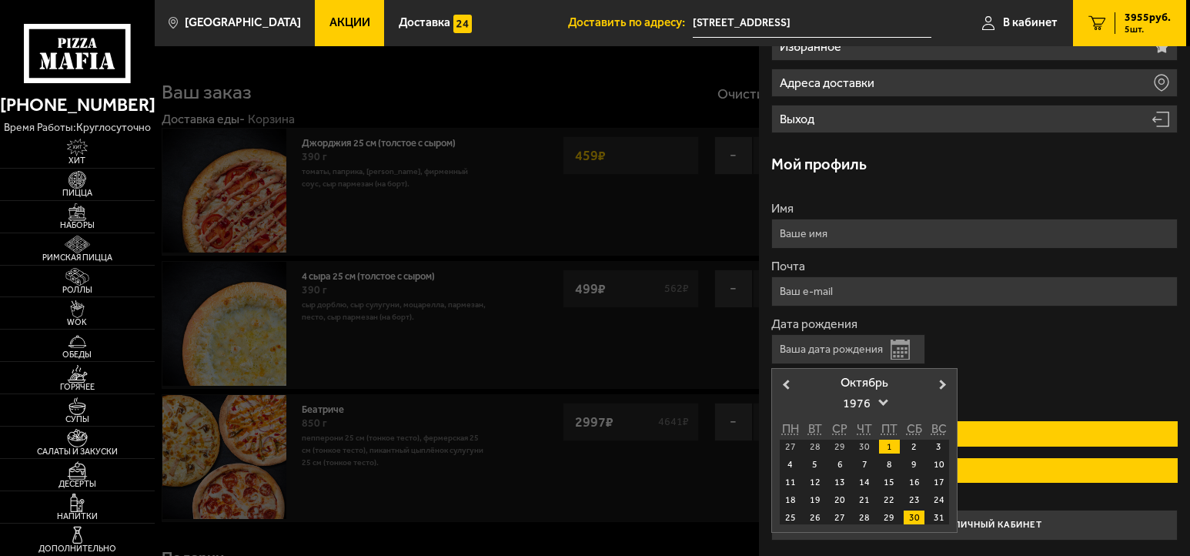
type input "[DATE]"
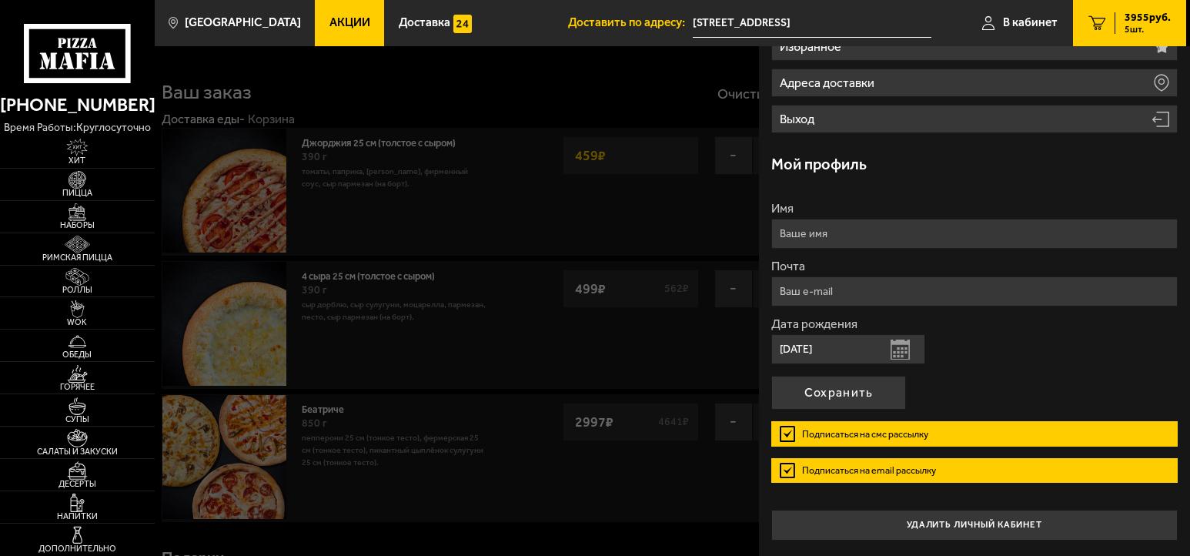
click at [790, 430] on label "Подписаться на смс рассылку" at bounding box center [974, 433] width 406 height 25
click at [0, 0] on input "Подписаться на смс рассылку" at bounding box center [0, 0] width 0 height 0
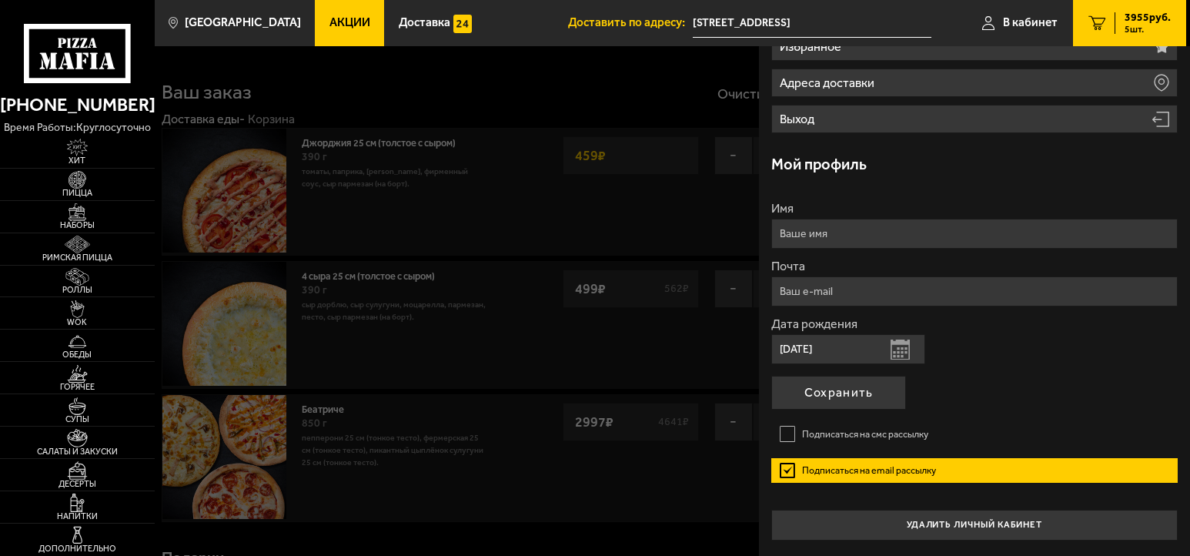
drag, startPoint x: 807, startPoint y: 471, endPoint x: 831, endPoint y: 451, distance: 31.7
click at [808, 471] on label "Подписаться на email рассылку" at bounding box center [974, 470] width 406 height 25
click at [0, 0] on input "Подписаться на email рассылку" at bounding box center [0, 0] width 0 height 0
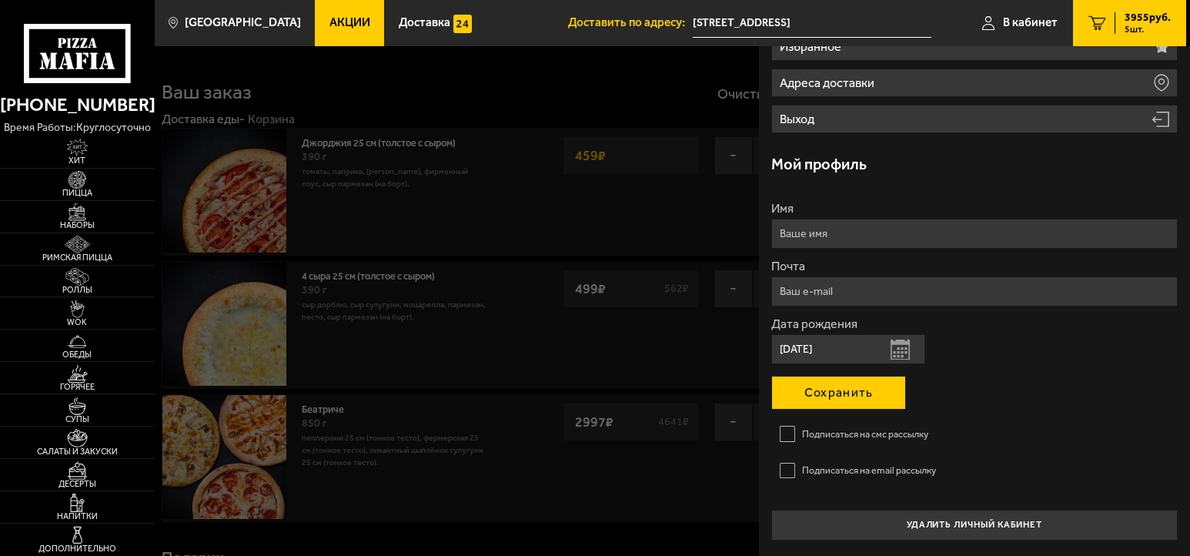
click at [854, 396] on button "Сохранить" at bounding box center [838, 393] width 135 height 34
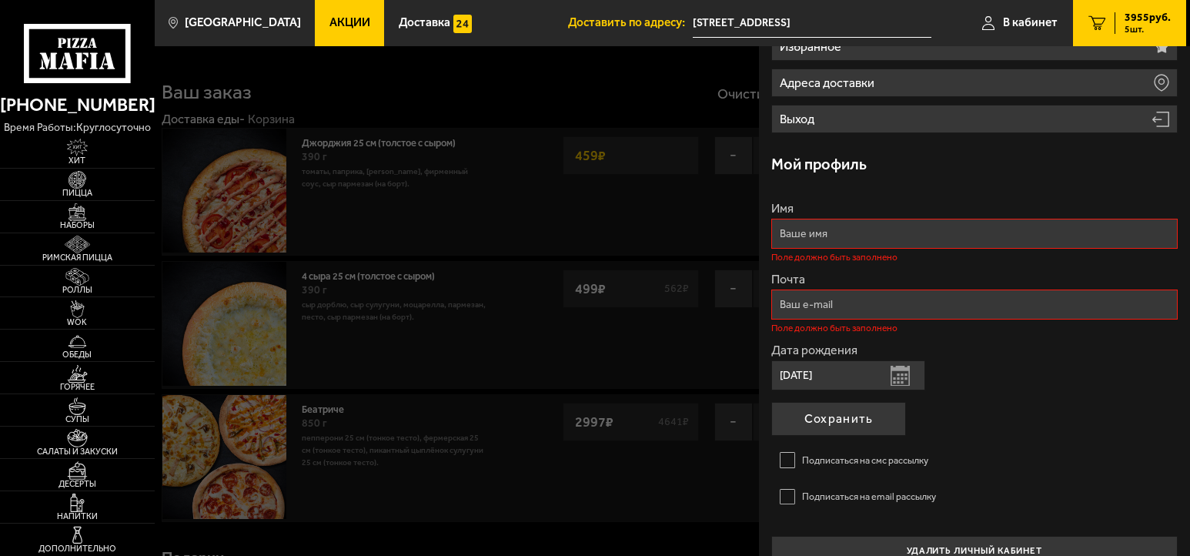
click at [833, 242] on input "Имя" at bounding box center [974, 234] width 406 height 30
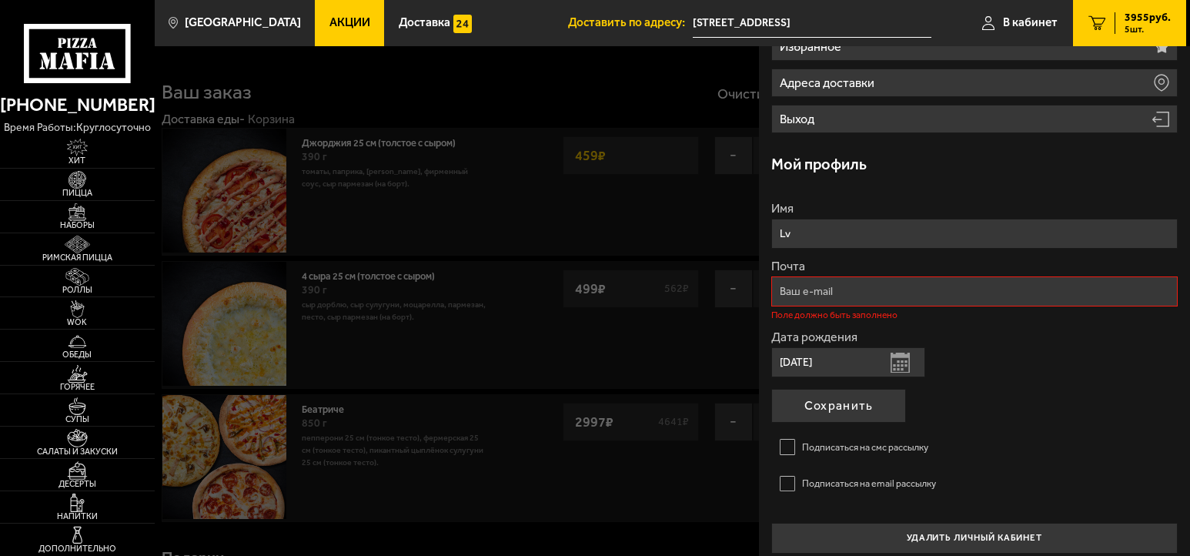
type input "L"
type input "[PERSON_NAME]"
click at [904, 293] on input "Почта" at bounding box center [974, 291] width 406 height 30
type input "в"
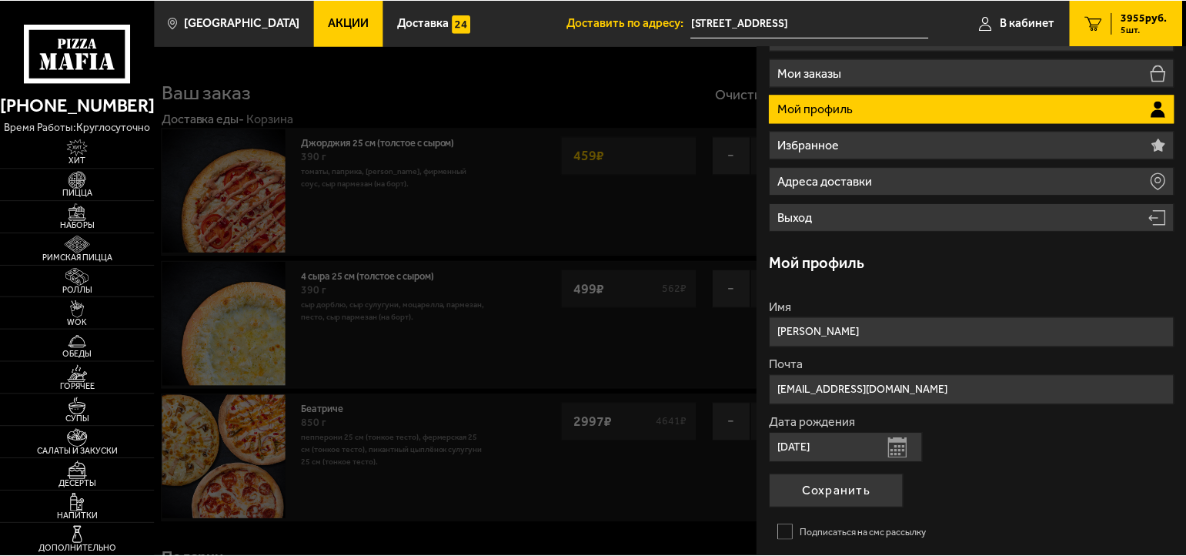
scroll to position [181, 0]
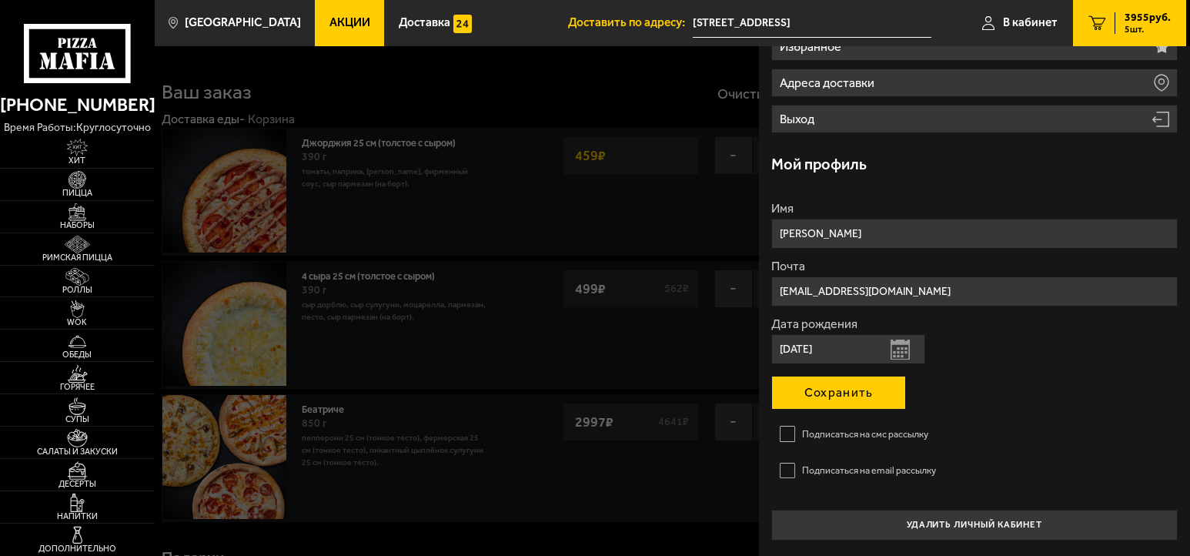
type input "[EMAIL_ADDRESS][DOMAIN_NAME]"
click at [887, 391] on button "Сохранить" at bounding box center [838, 393] width 135 height 34
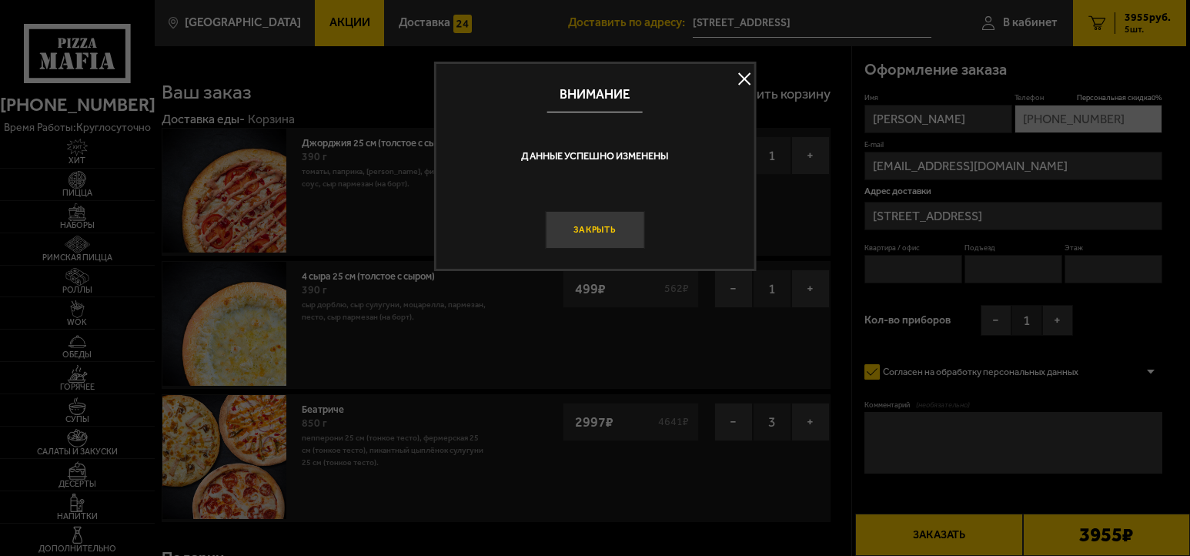
click at [623, 219] on button "Закрыть" at bounding box center [595, 229] width 99 height 37
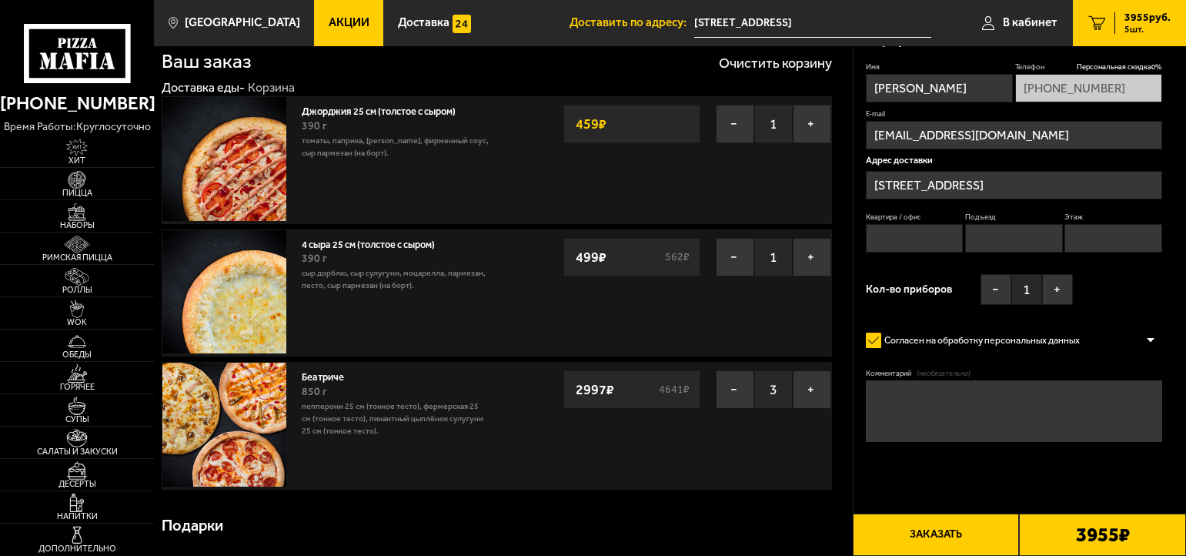
scroll to position [0, 0]
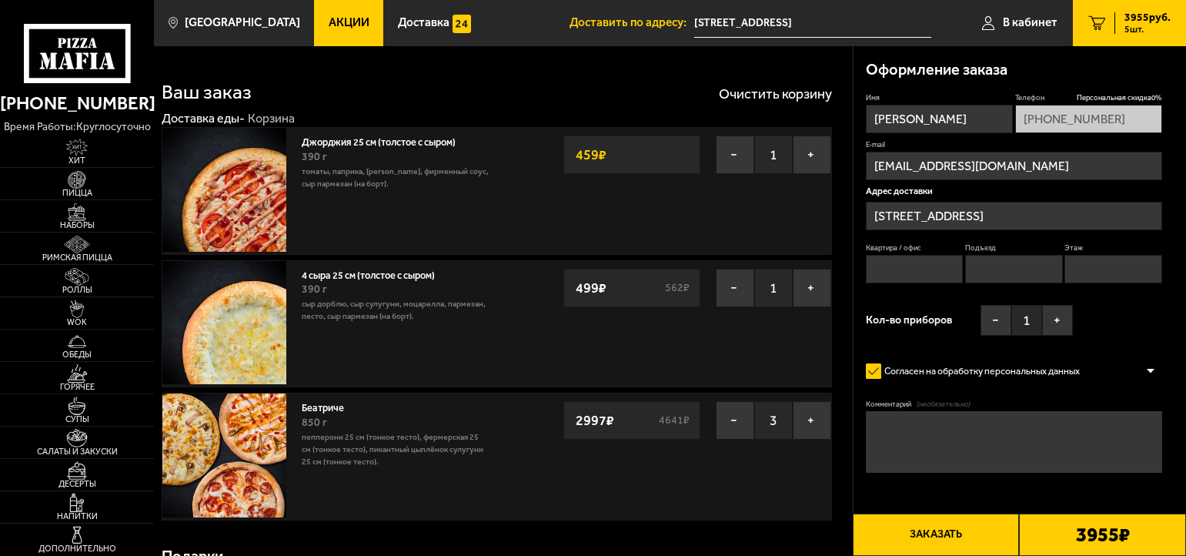
drag, startPoint x: 936, startPoint y: 540, endPoint x: 936, endPoint y: 555, distance: 14.6
click at [937, 546] on button "Заказать" at bounding box center [936, 534] width 167 height 42
click at [930, 273] on input "Квартира / офис" at bounding box center [915, 269] width 98 height 28
type input "1"
click at [1110, 277] on input "Этаж" at bounding box center [1113, 269] width 98 height 28
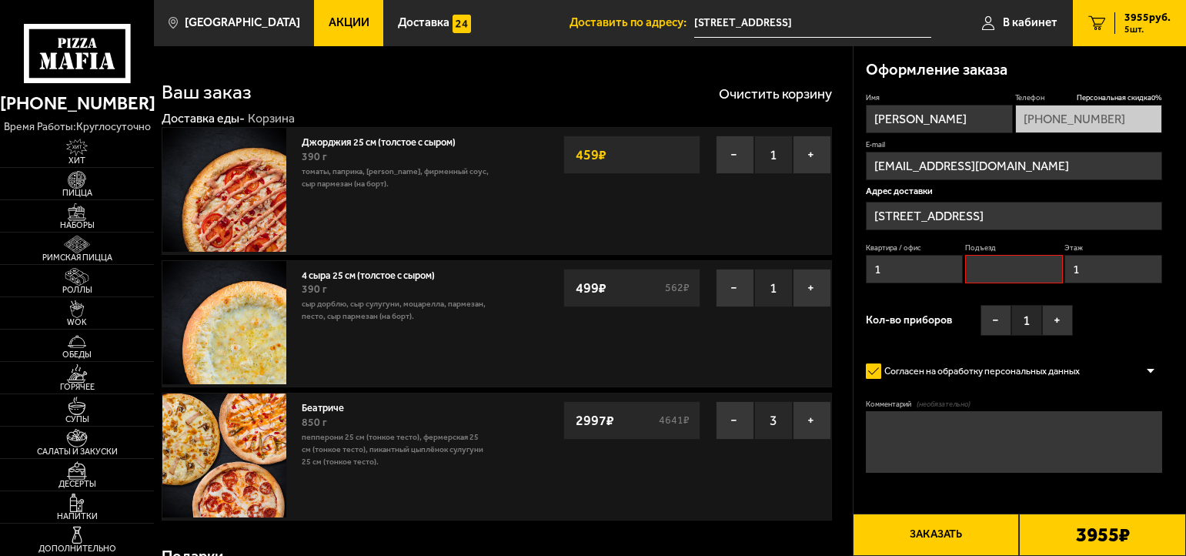
type input "1"
drag, startPoint x: 1042, startPoint y: 267, endPoint x: 1053, endPoint y: 262, distance: 11.7
click at [1040, 263] on input "Подъезд" at bounding box center [1014, 269] width 98 height 28
type input "1"
click at [944, 534] on button "Заказать" at bounding box center [936, 534] width 167 height 42
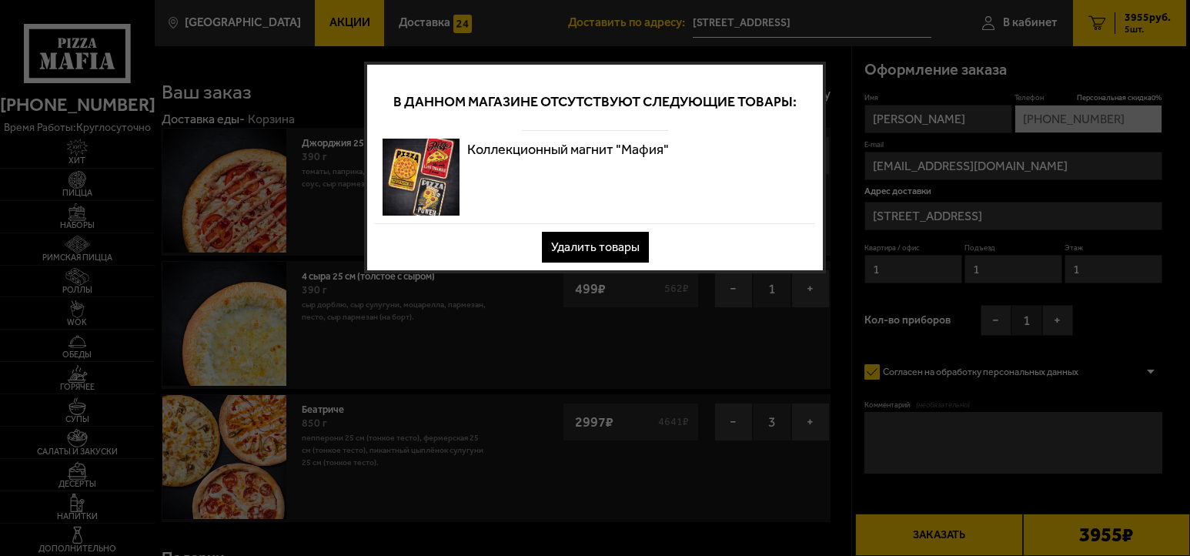
click at [627, 244] on button "Удалить товары" at bounding box center [595, 247] width 107 height 31
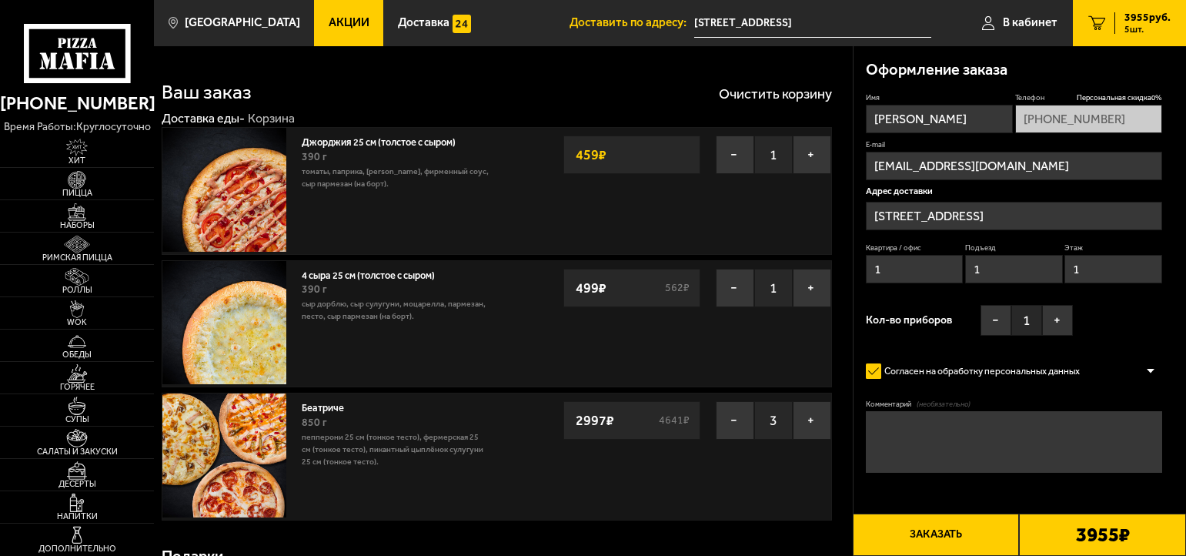
click at [938, 538] on button "Заказать" at bounding box center [936, 534] width 167 height 42
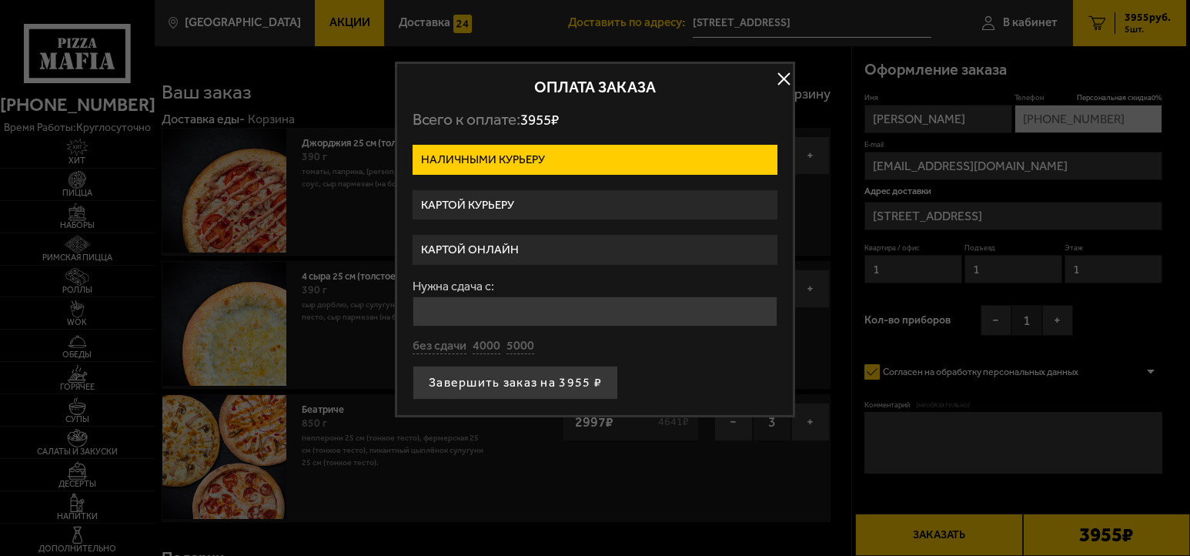
click at [536, 209] on label "Картой курьеру" at bounding box center [595, 205] width 365 height 30
click at [0, 0] on input "Картой курьеру" at bounding box center [0, 0] width 0 height 0
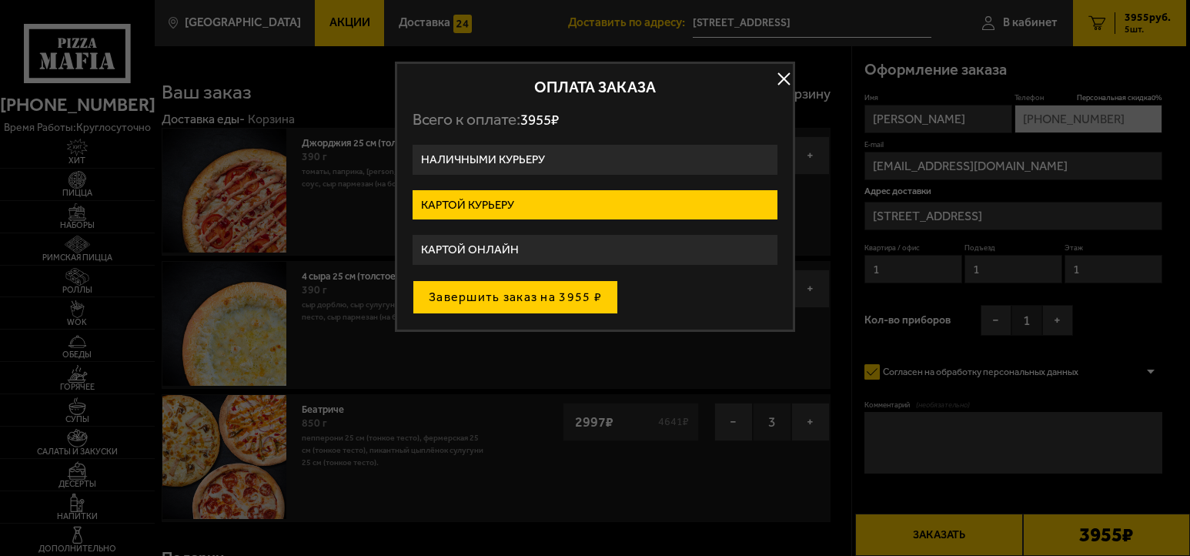
click at [496, 300] on button "Завершить заказ на 3955 ₽" at bounding box center [515, 297] width 205 height 34
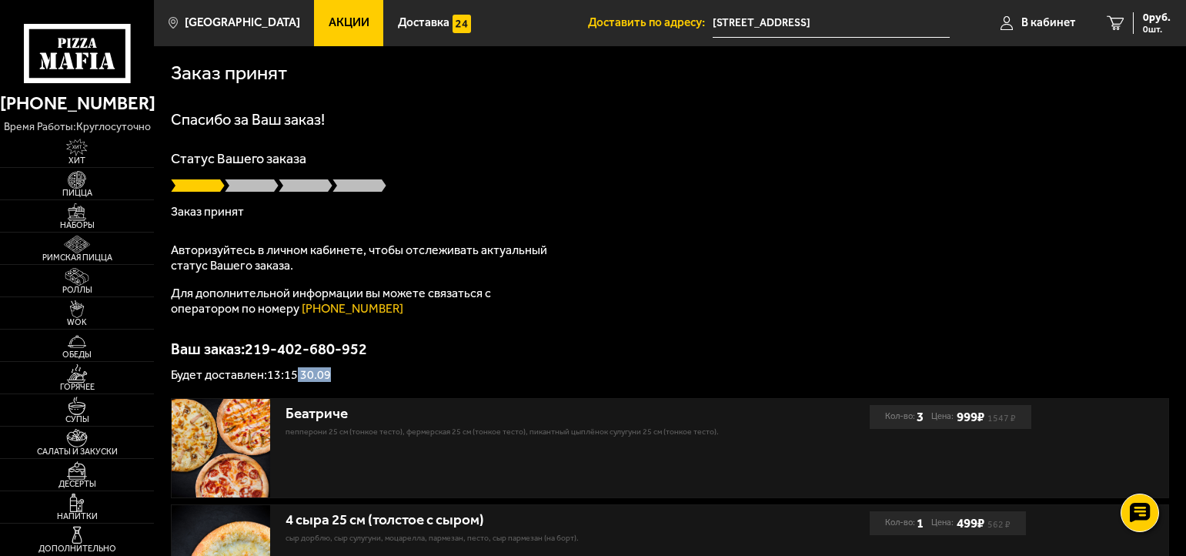
drag, startPoint x: 340, startPoint y: 371, endPoint x: 296, endPoint y: 370, distance: 43.9
click at [298, 370] on p "Будет доставлен: 13:15 30.09" at bounding box center [670, 375] width 998 height 12
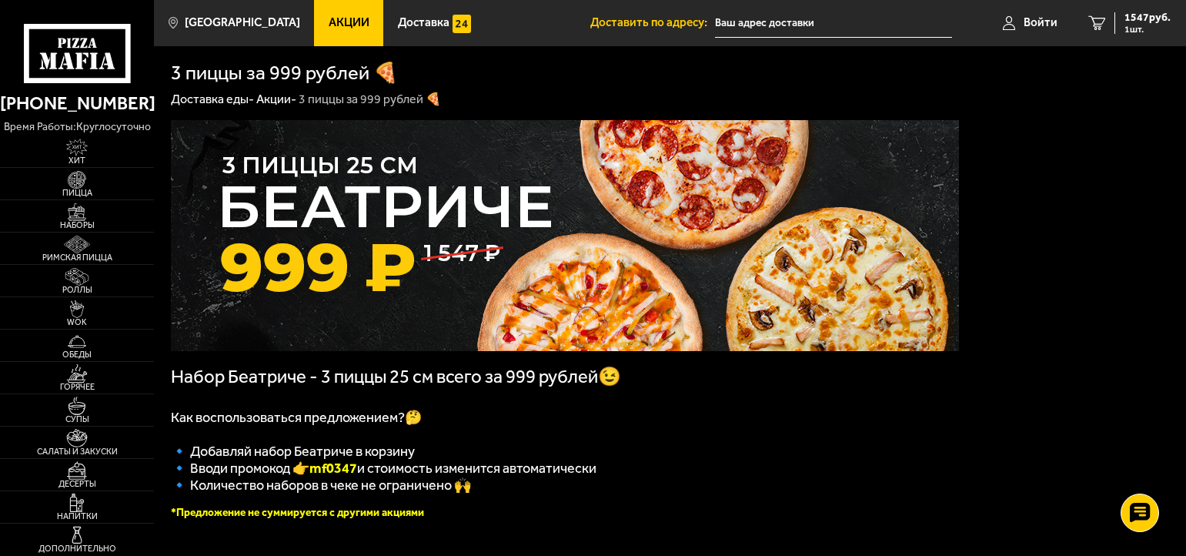
drag, startPoint x: 369, startPoint y: 469, endPoint x: 320, endPoint y: 466, distance: 49.4
click at [320, 466] on b "mf0347" at bounding box center [333, 467] width 48 height 17
copy b "mf0347"
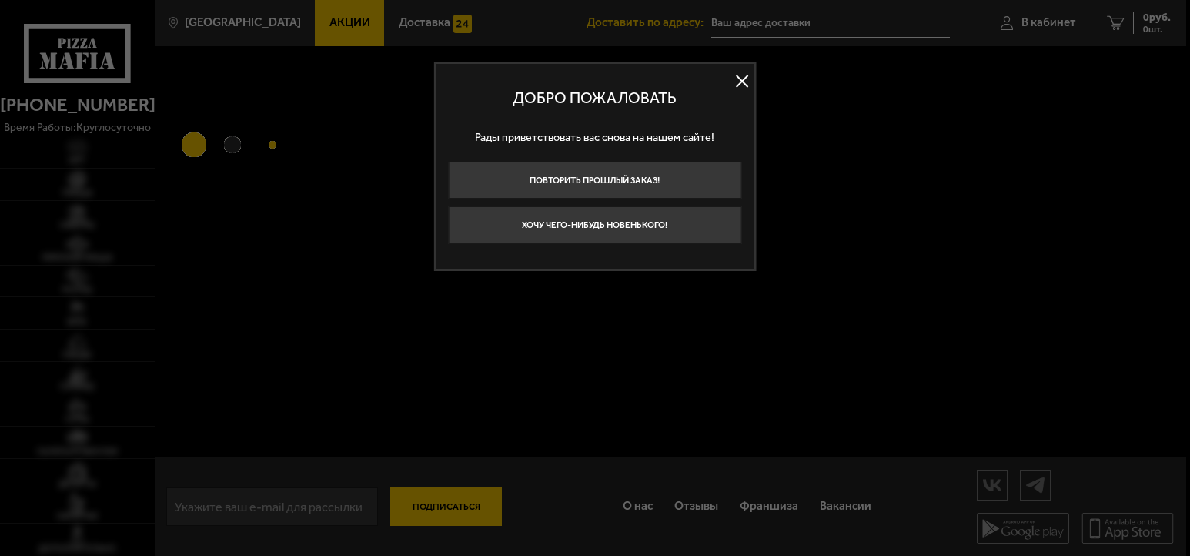
type input "[STREET_ADDRESS]"
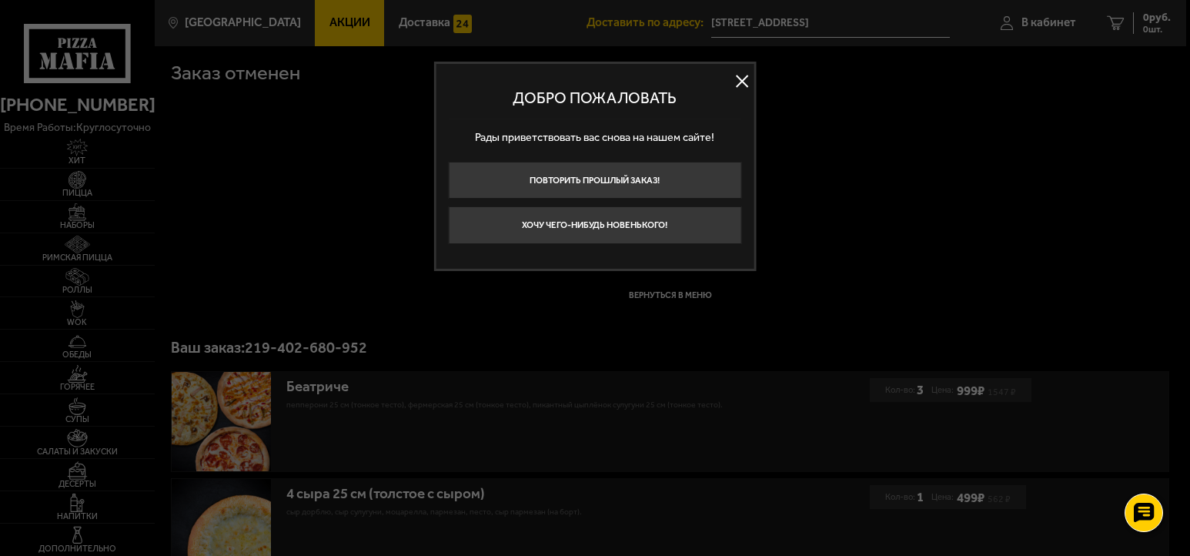
drag, startPoint x: 739, startPoint y: 78, endPoint x: 749, endPoint y: 85, distance: 12.6
click at [739, 79] on button at bounding box center [741, 81] width 23 height 23
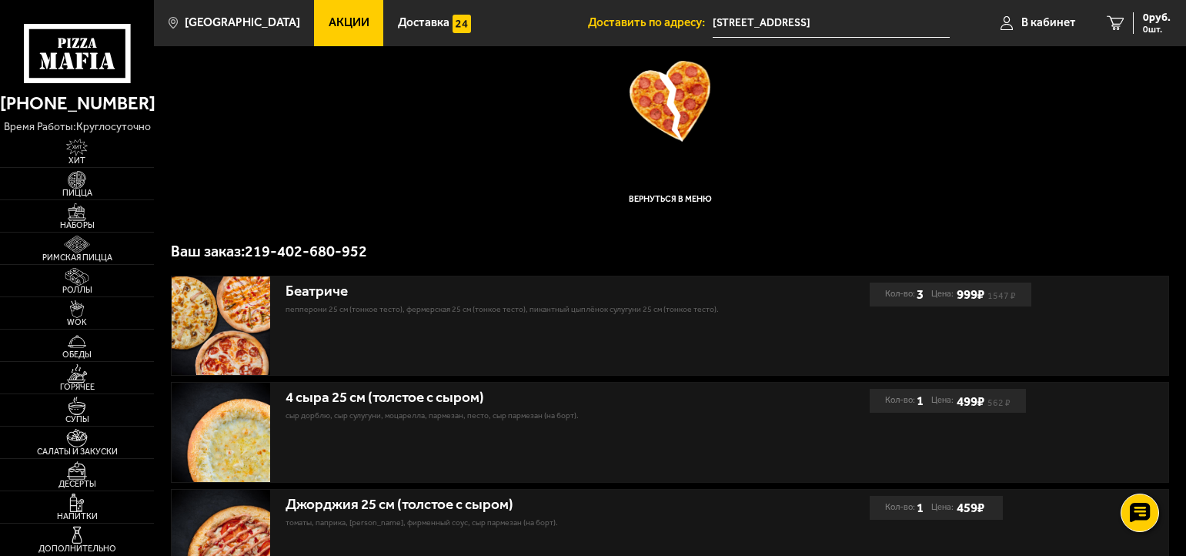
scroll to position [280, 0]
